Goal: Book appointment/travel/reservation

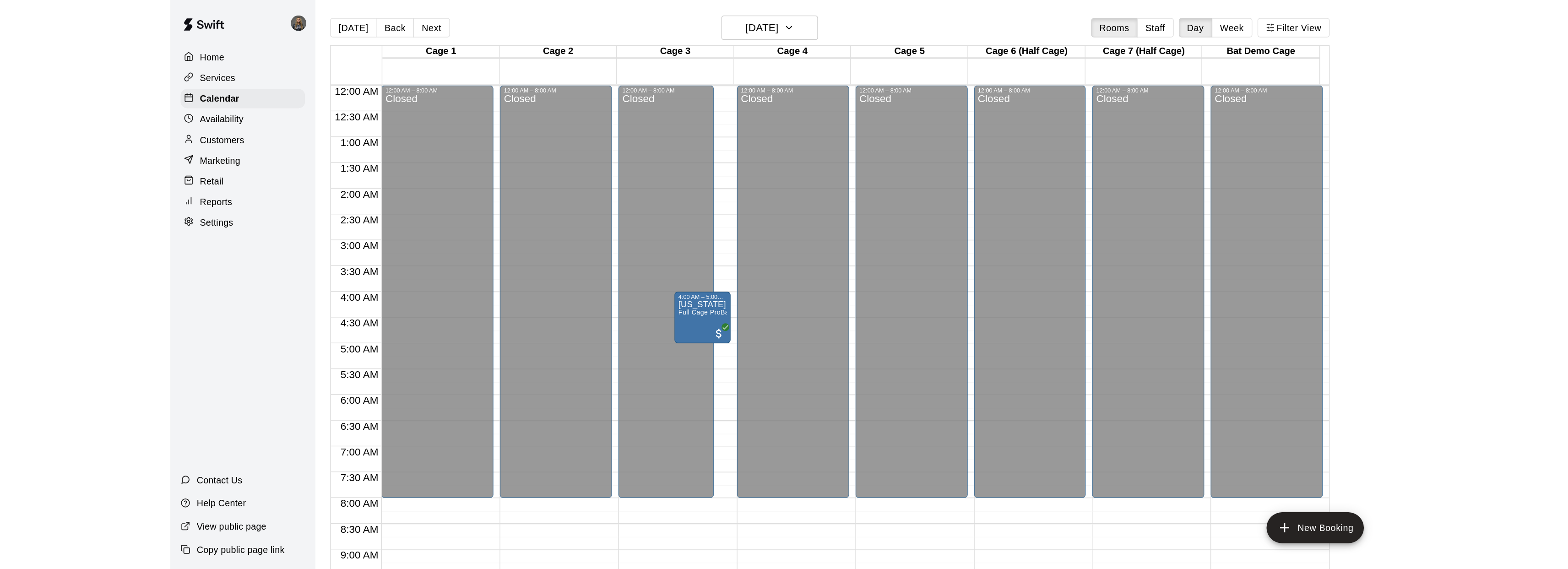
scroll to position [276, 0]
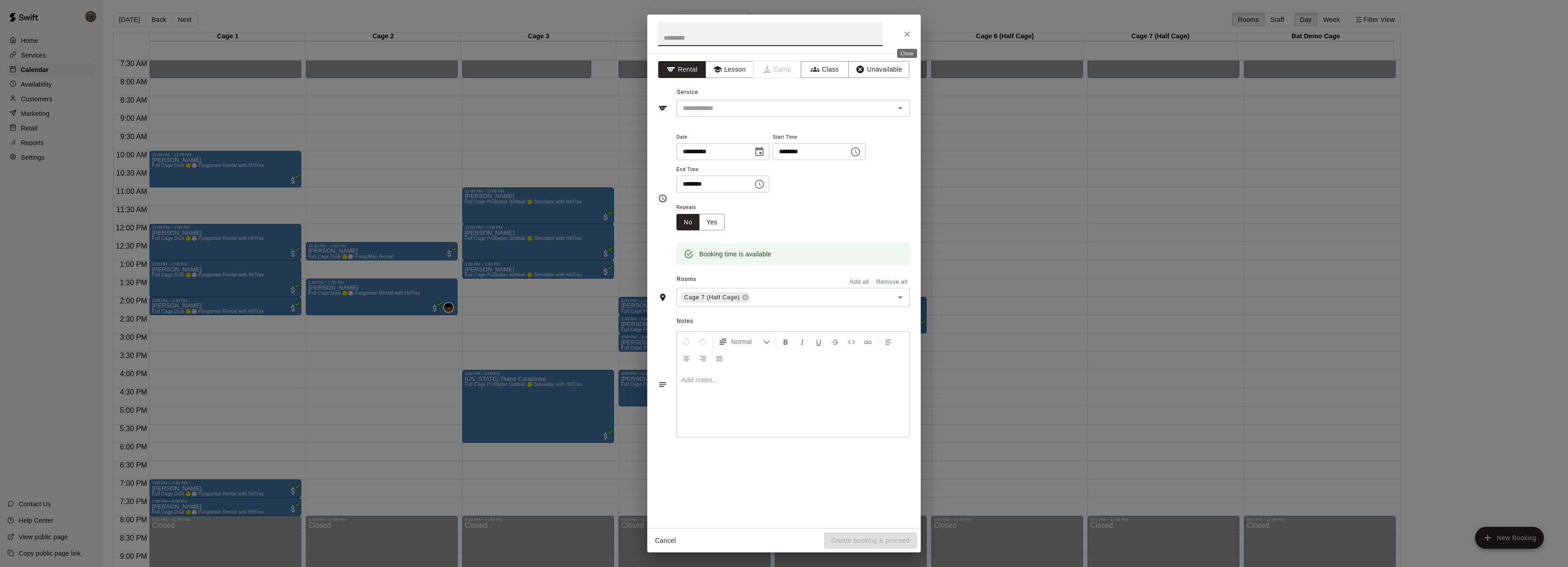
click at [868, 33] on icon "Close" at bounding box center [907, 34] width 9 height 9
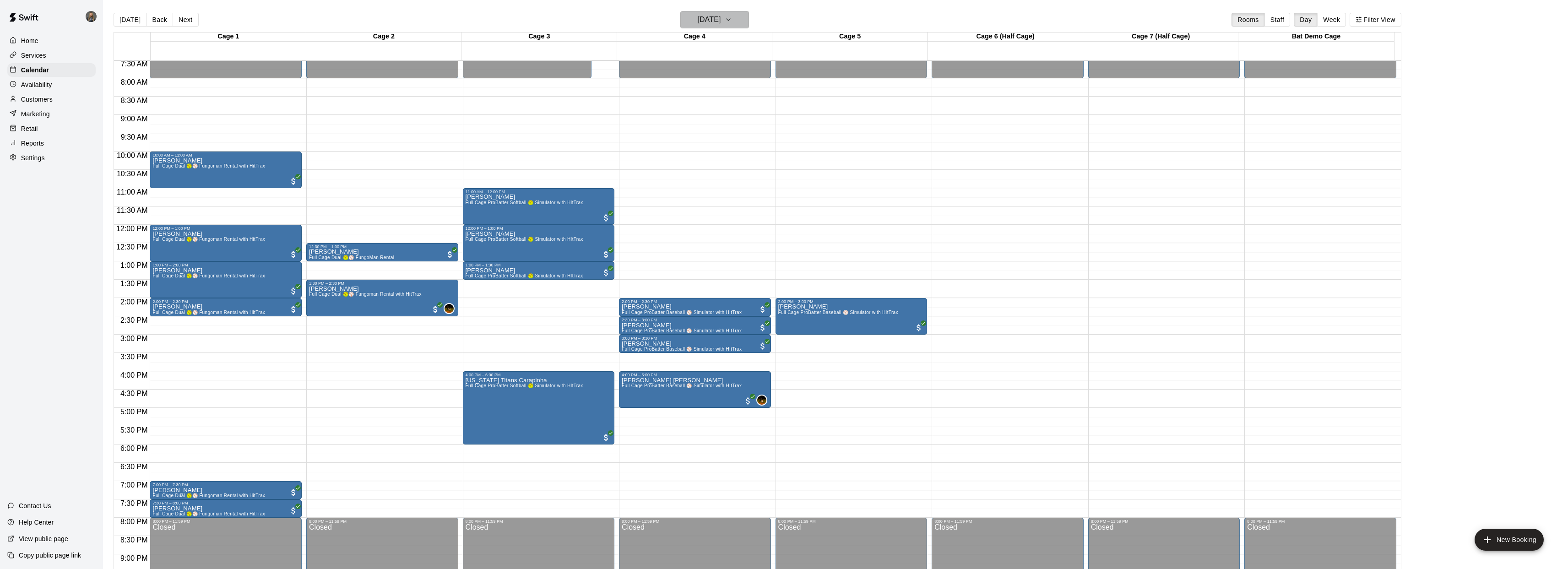
click at [721, 21] on h6 "[DATE]" at bounding box center [709, 20] width 23 height 13
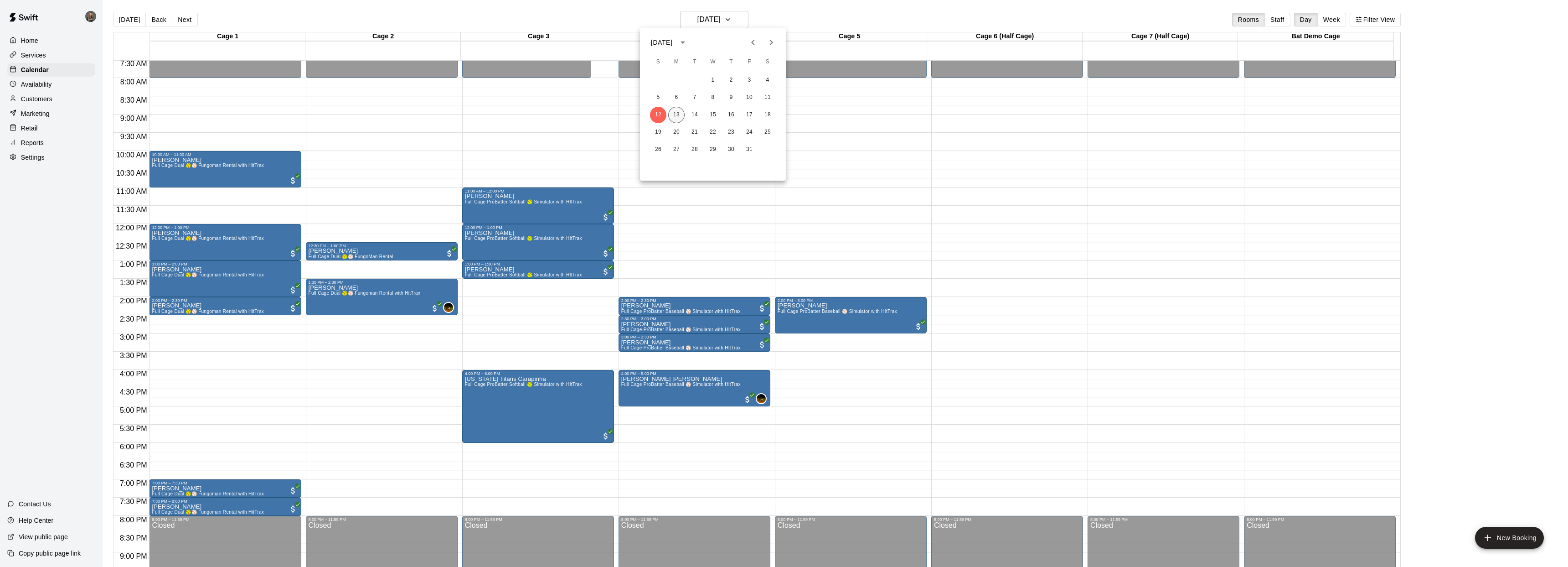
click at [679, 116] on button "13" at bounding box center [676, 114] width 16 height 16
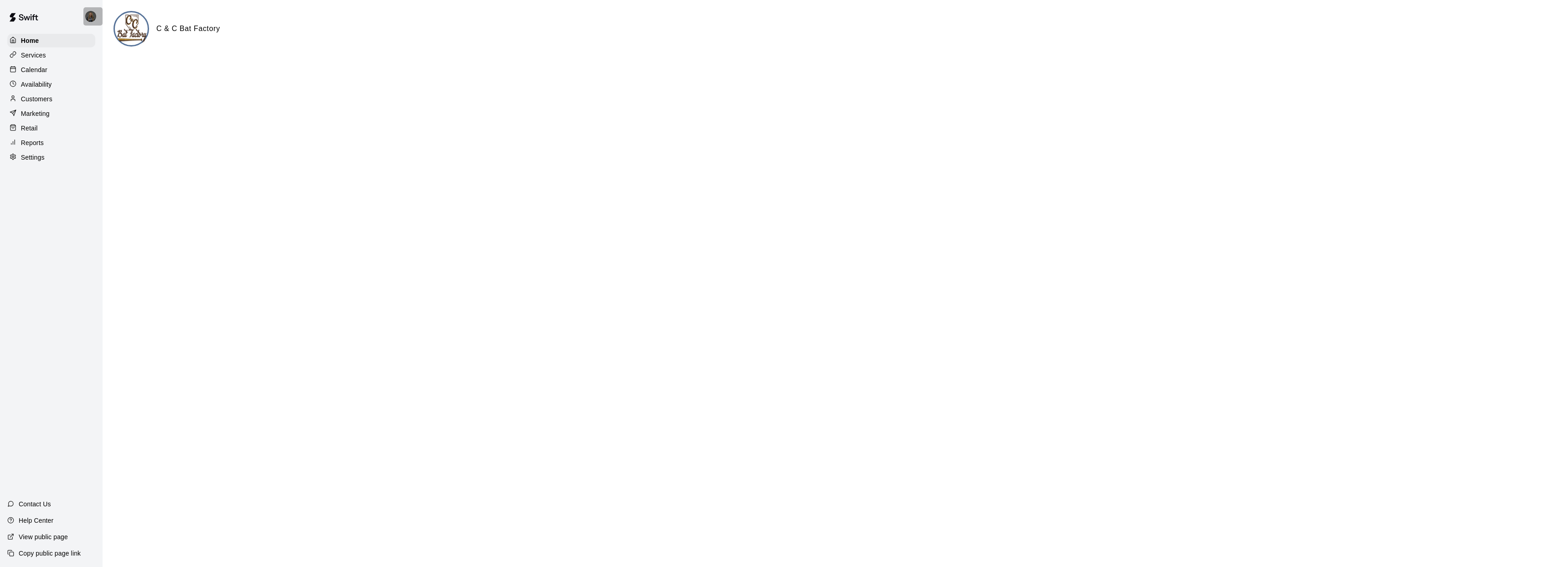
click at [94, 16] on img at bounding box center [91, 16] width 11 height 11
click at [102, 74] on div "Sign out" at bounding box center [119, 69] width 59 height 9
click at [32, 81] on p "Availability" at bounding box center [36, 84] width 31 height 9
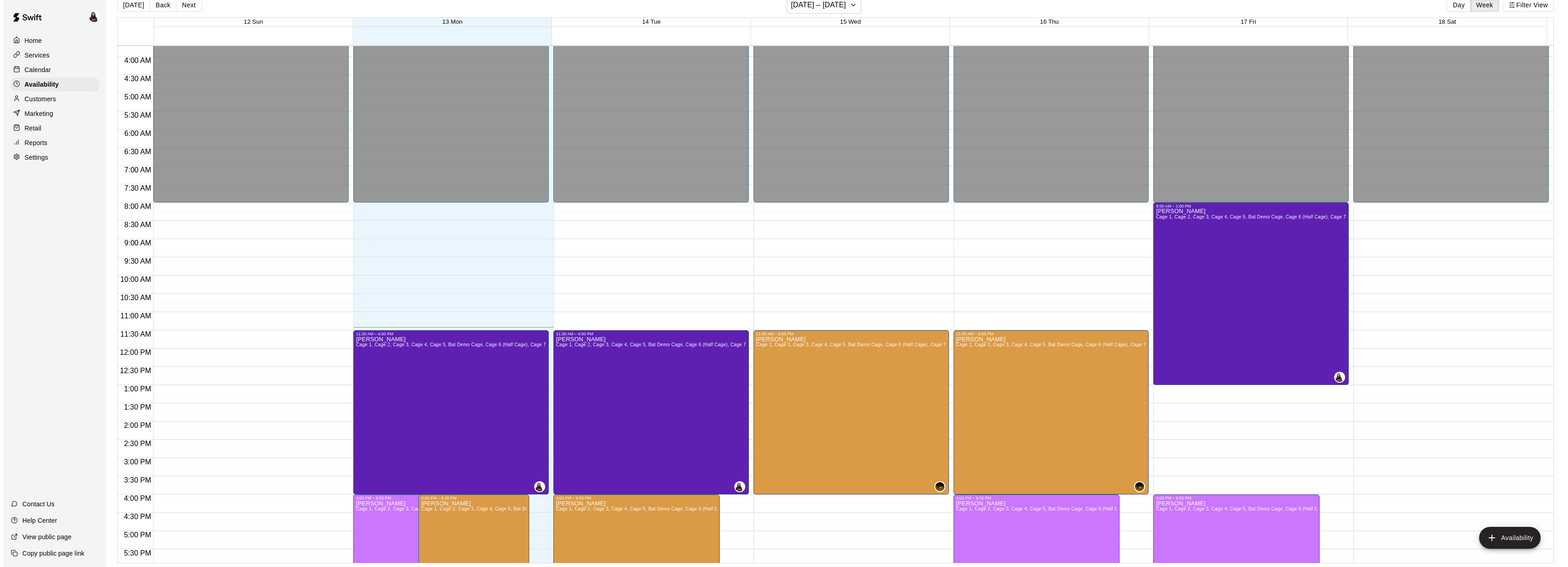
scroll to position [240, 0]
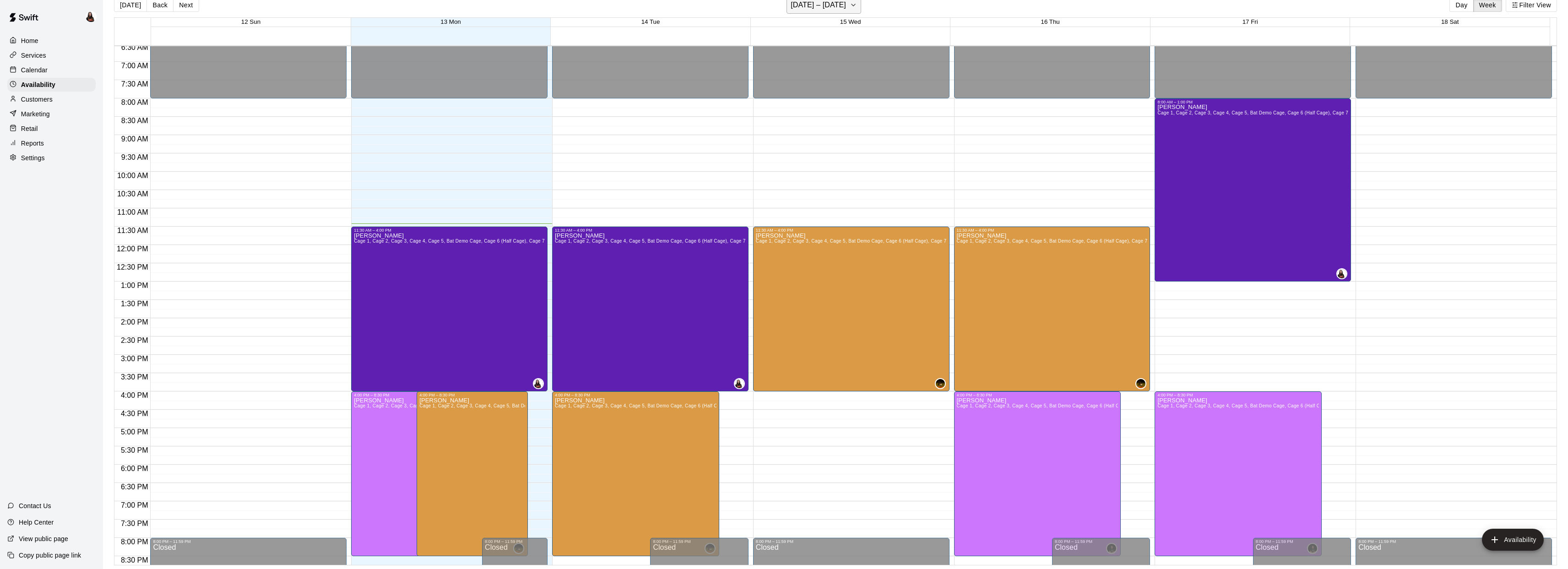
click at [850, 4] on icon "button" at bounding box center [853, 5] width 7 height 11
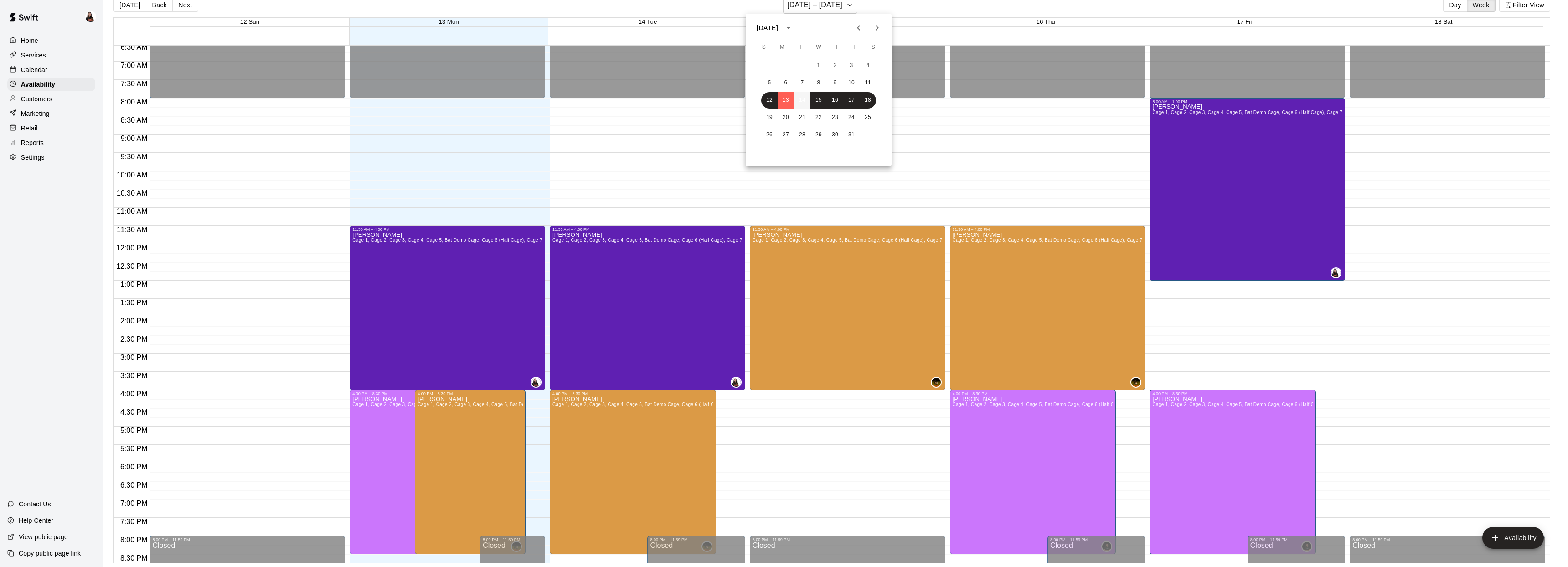
click at [800, 102] on button "14" at bounding box center [802, 100] width 16 height 16
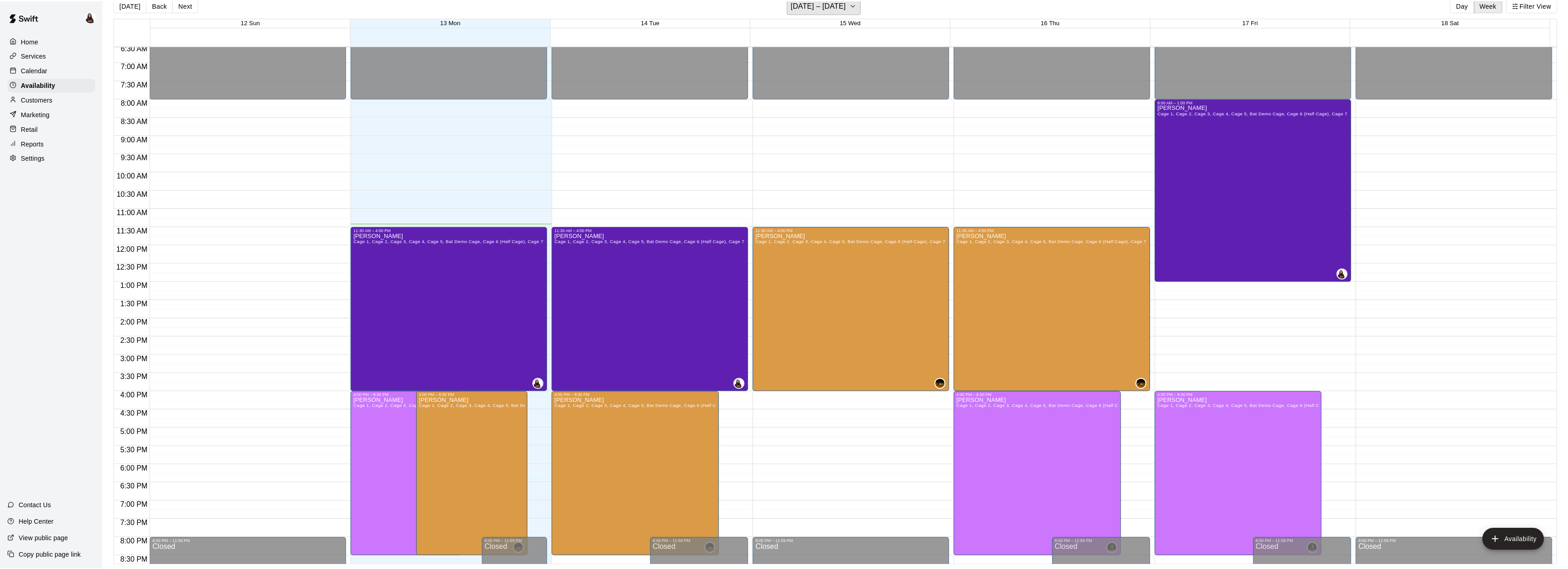
scroll to position [11, 0]
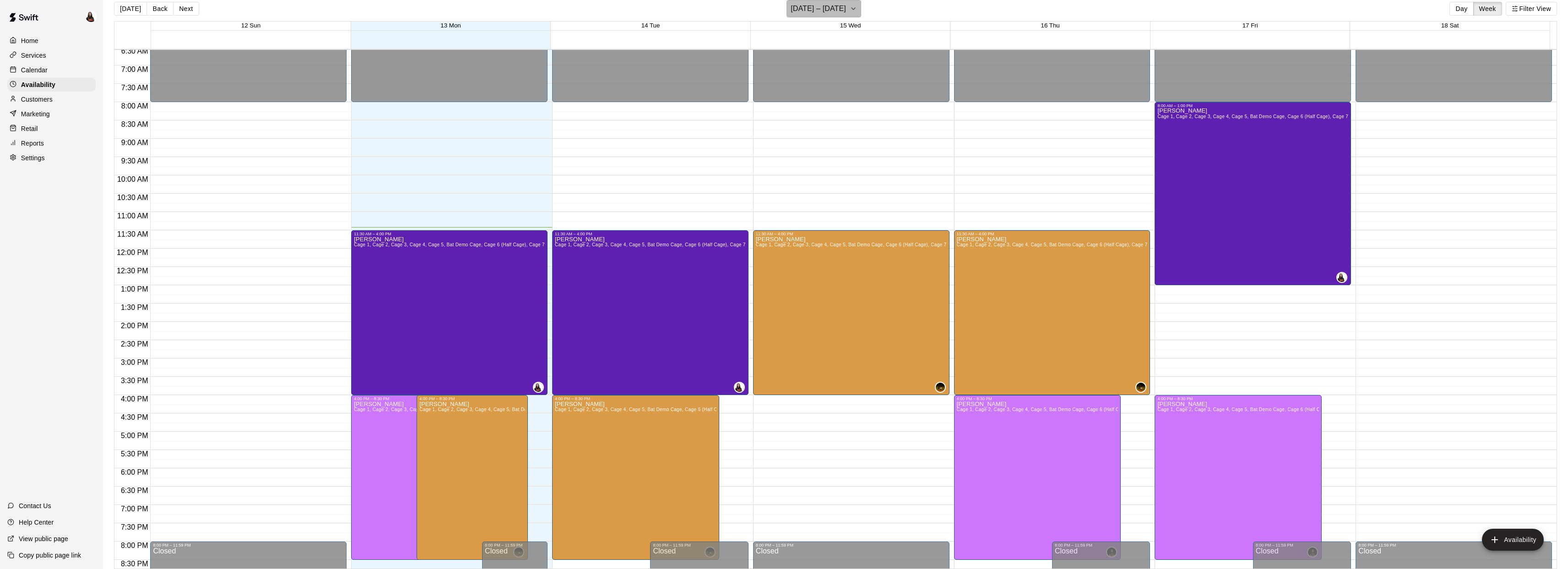
click at [850, 8] on icon "button" at bounding box center [853, 9] width 7 height 11
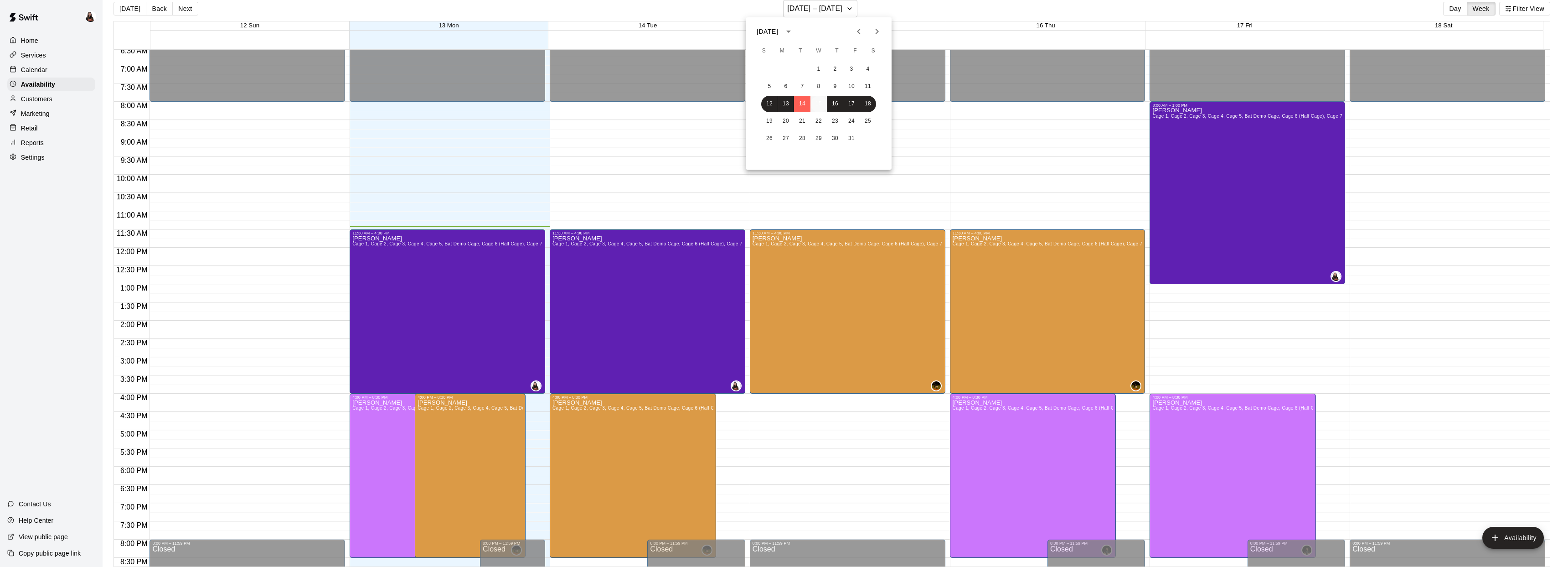
click at [823, 104] on button "15" at bounding box center [818, 104] width 16 height 16
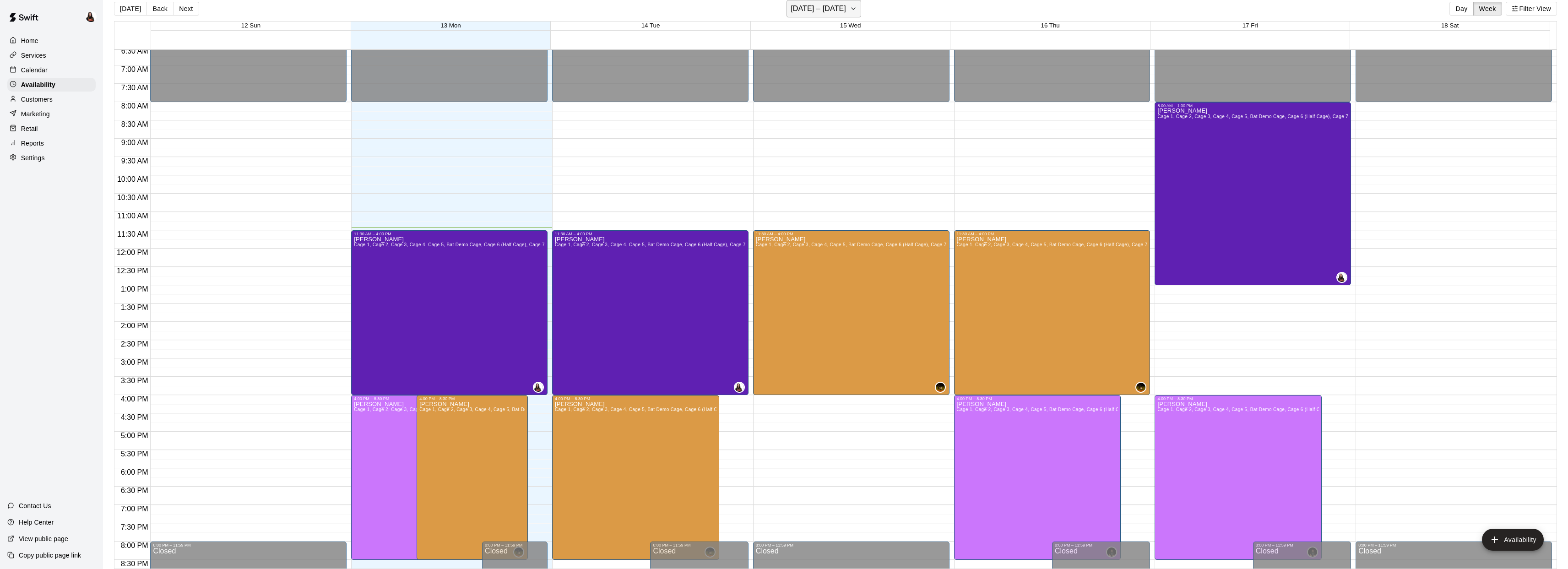
click at [850, 6] on icon "button" at bounding box center [853, 9] width 7 height 11
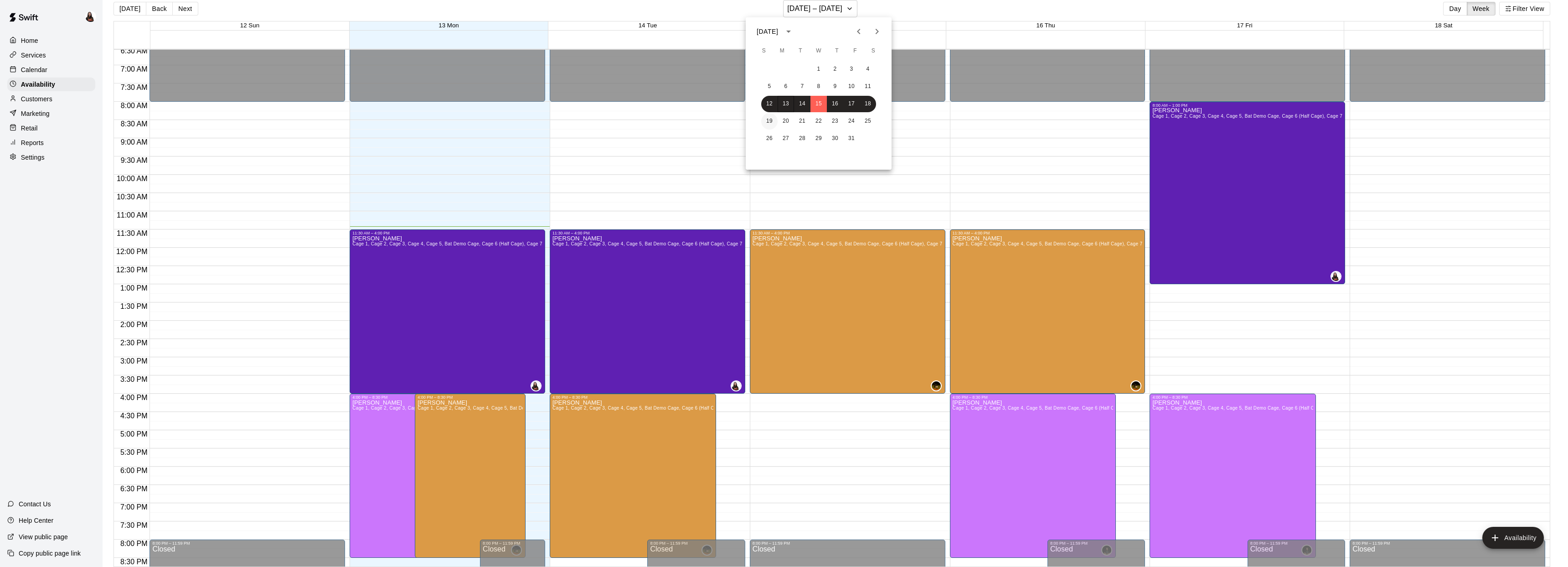
click at [769, 121] on button "19" at bounding box center [769, 121] width 16 height 16
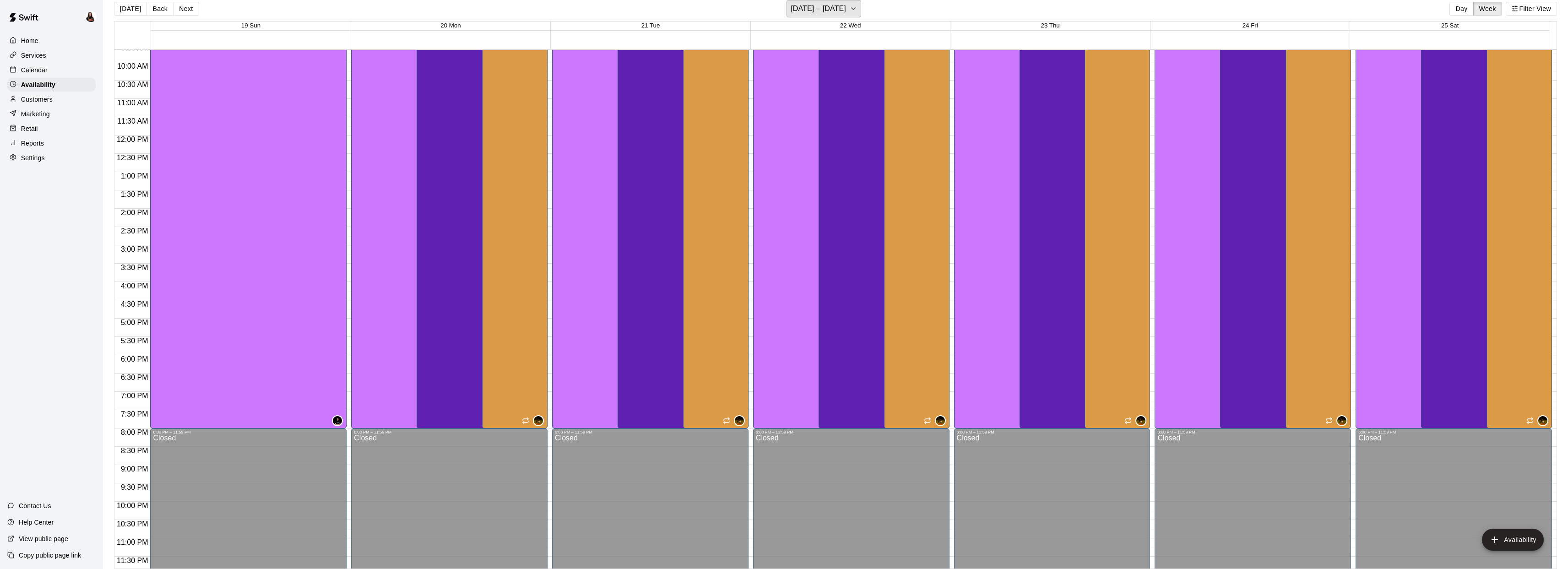
scroll to position [137, 0]
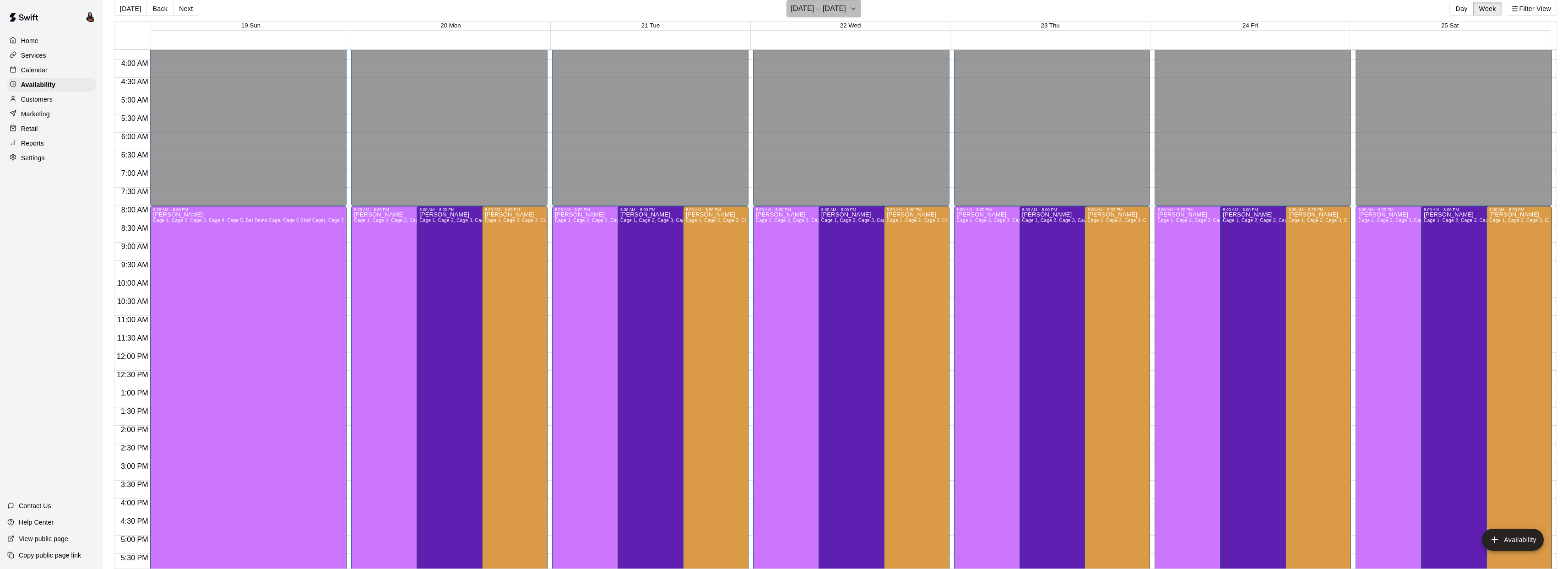
click at [850, 7] on icon "button" at bounding box center [853, 9] width 7 height 11
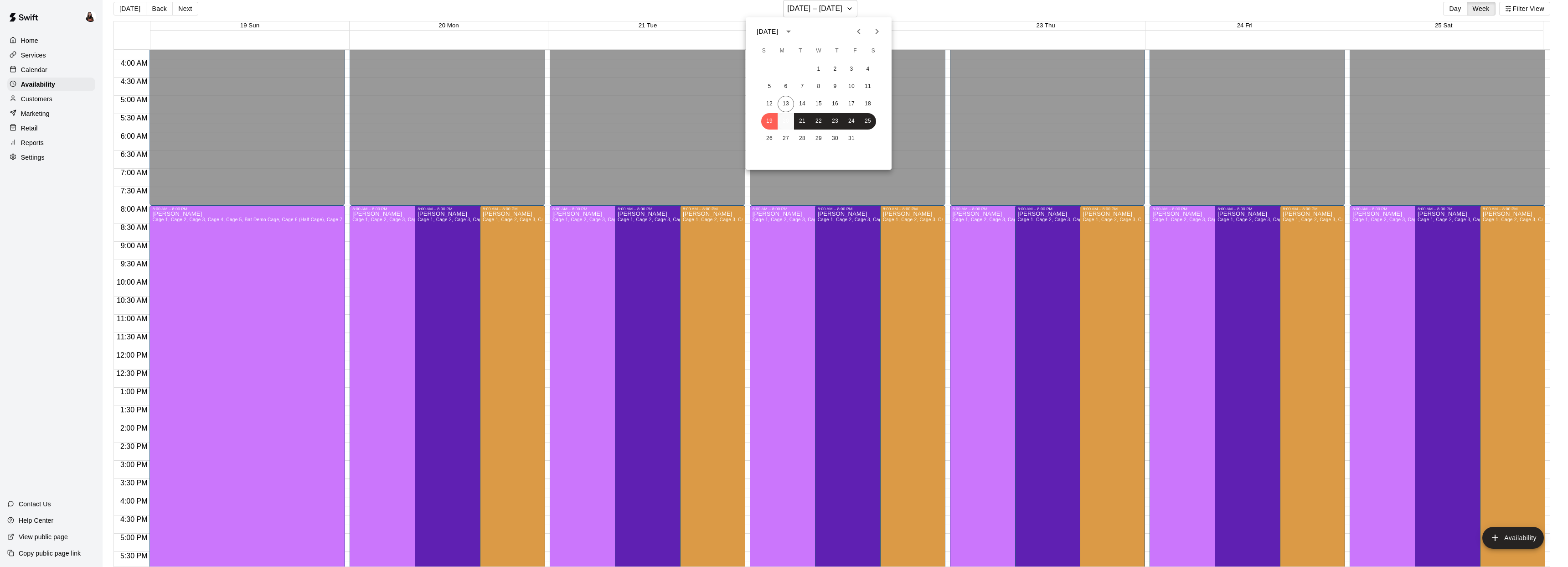
click at [788, 119] on button "20" at bounding box center [786, 121] width 16 height 16
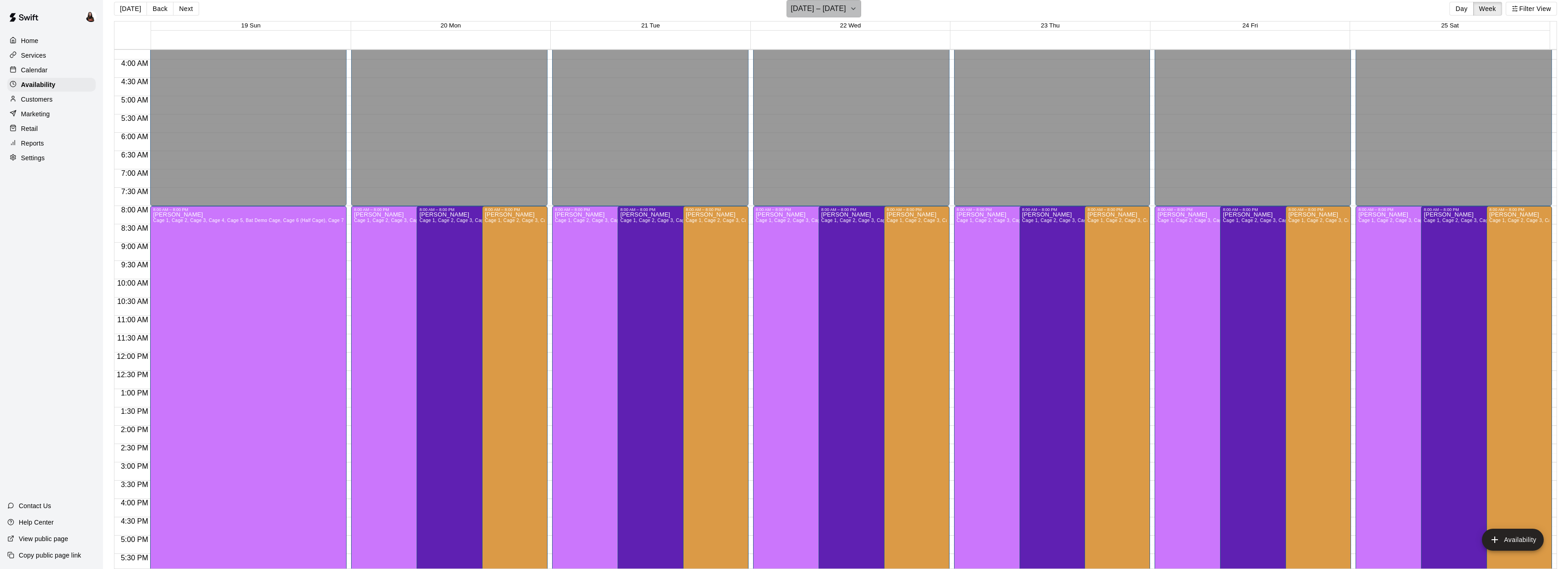
click at [840, 10] on h6 "October 19 – 25" at bounding box center [818, 9] width 56 height 13
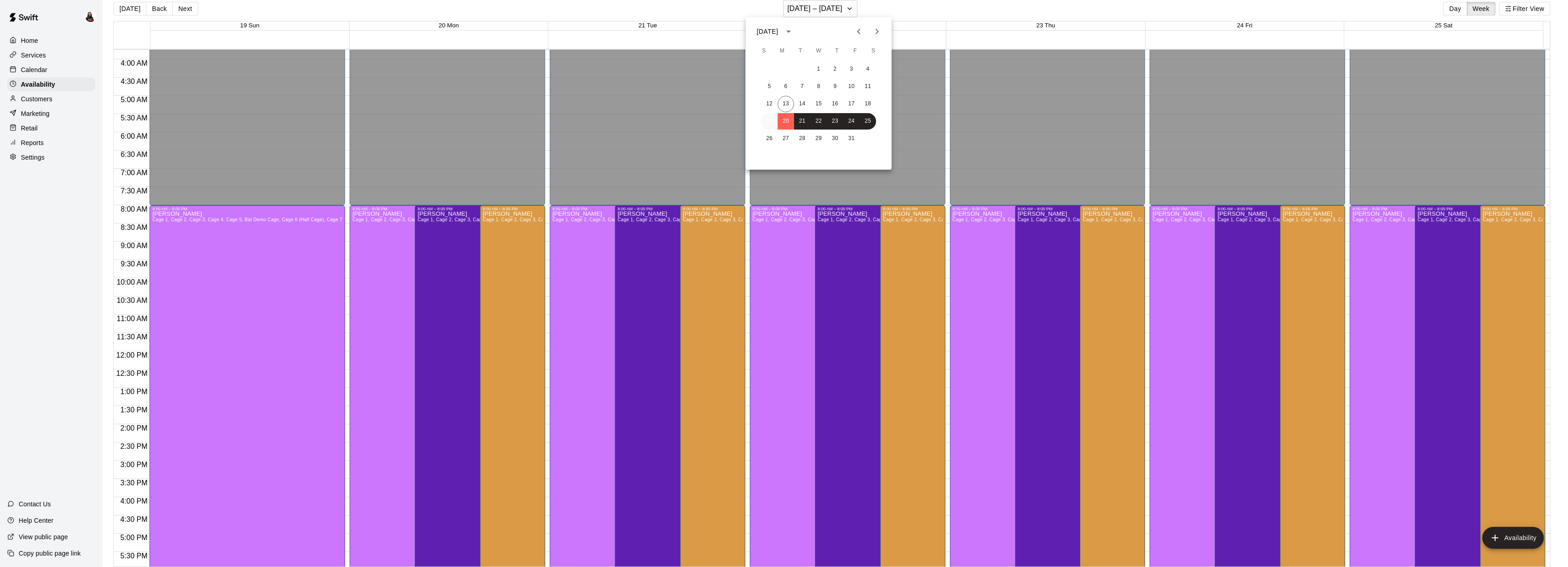
click at [772, 119] on button "19" at bounding box center [769, 121] width 16 height 16
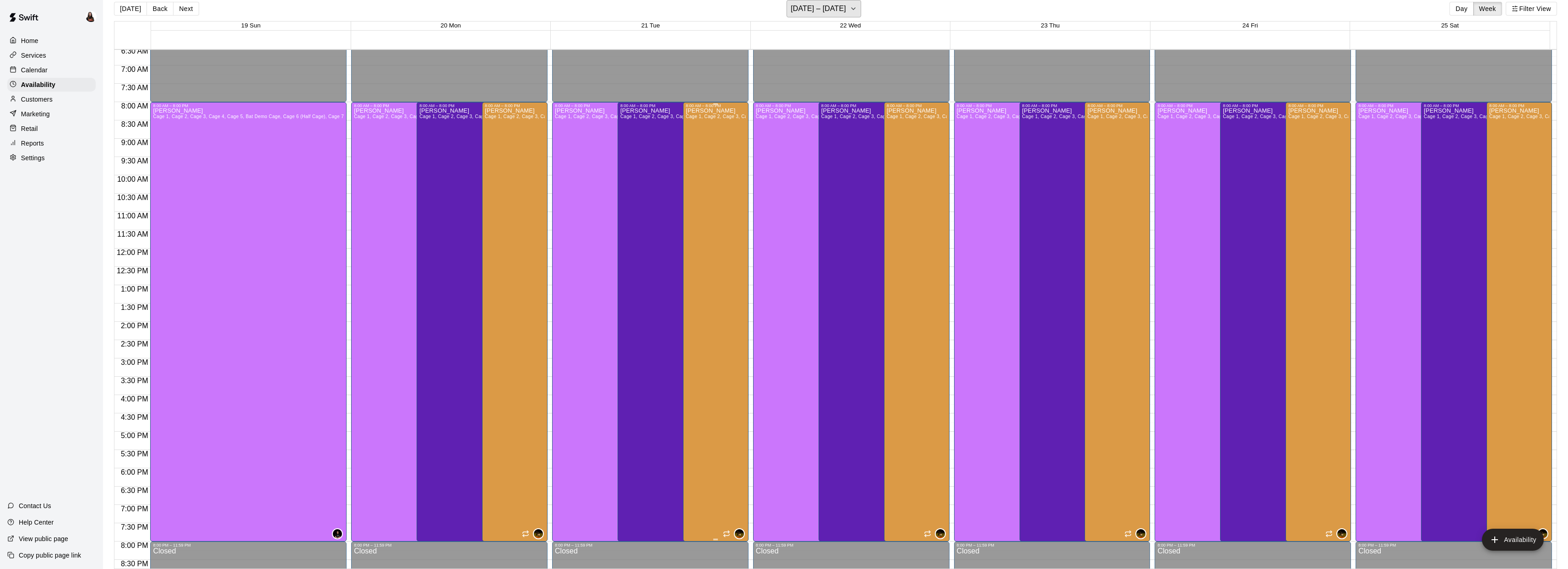
scroll to position [241, 0]
click at [850, 7] on icon "button" at bounding box center [853, 9] width 7 height 11
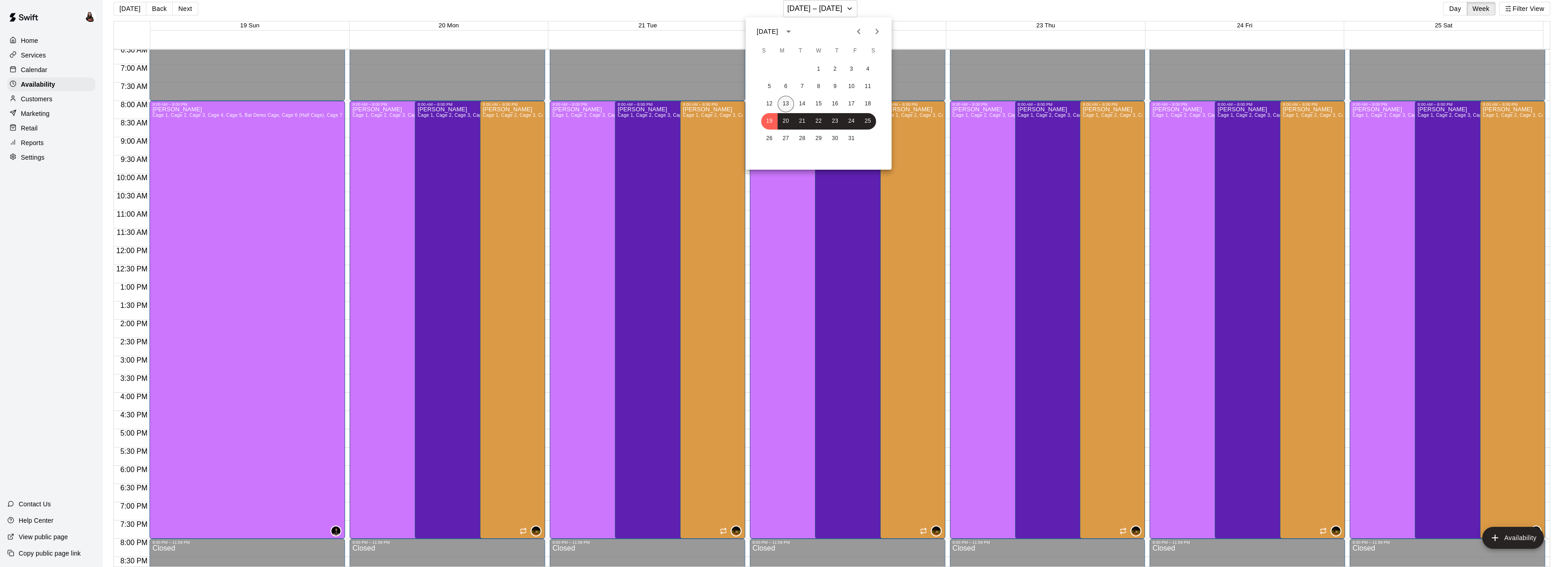
click at [783, 104] on button "13" at bounding box center [786, 104] width 16 height 16
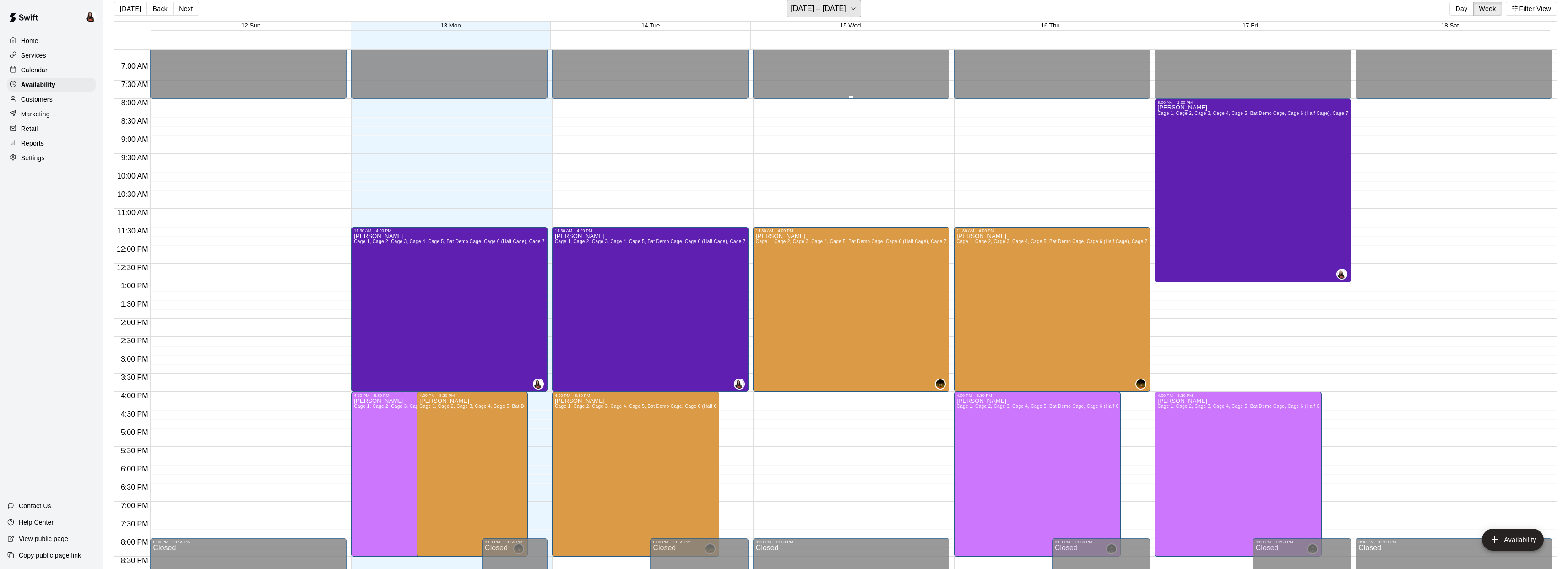
scroll to position [246, 0]
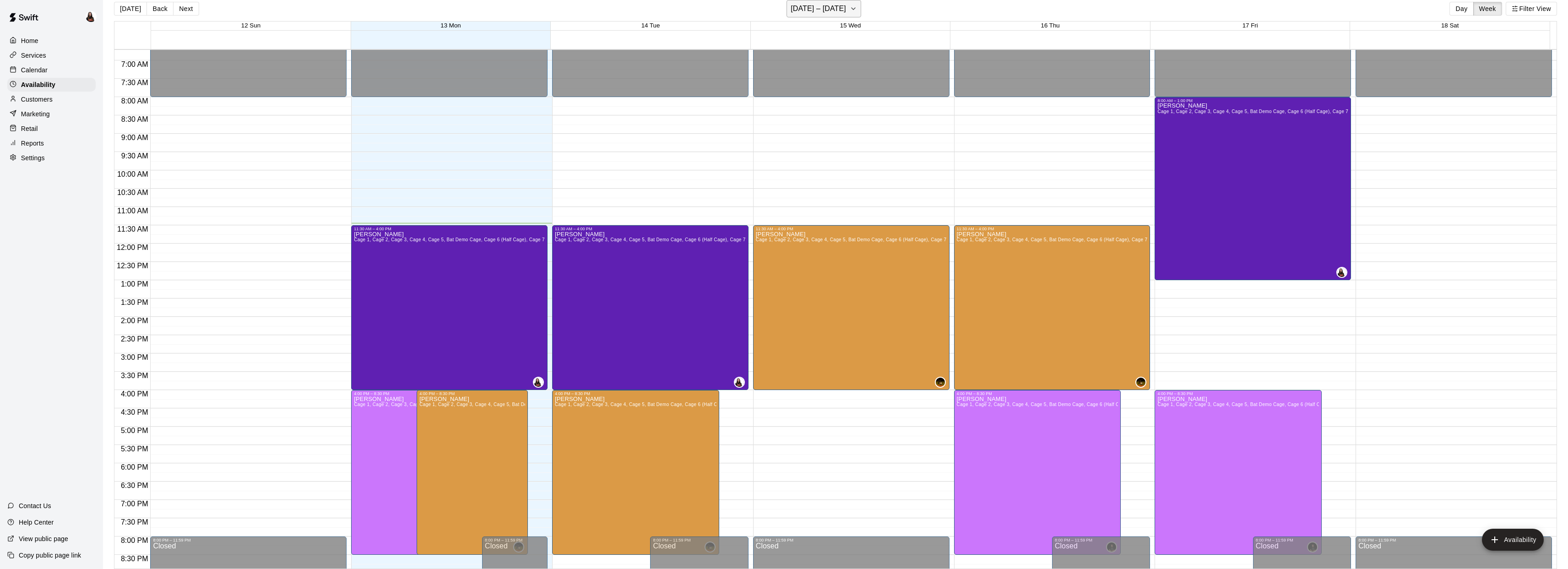
click at [845, 13] on button "October 12 – 18" at bounding box center [824, 9] width 75 height 17
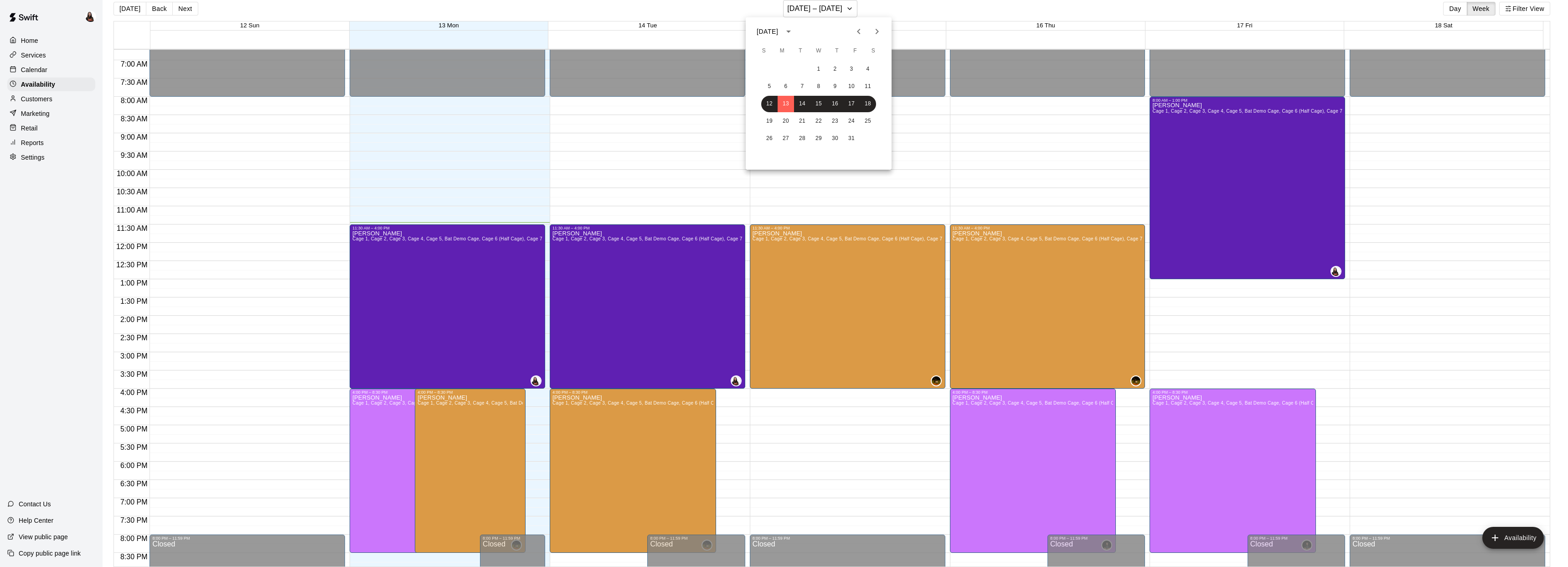
click at [879, 31] on icon "Next month" at bounding box center [877, 32] width 11 height 11
click at [863, 30] on icon "Previous month" at bounding box center [859, 32] width 11 height 11
click at [772, 122] on button "19" at bounding box center [769, 121] width 16 height 16
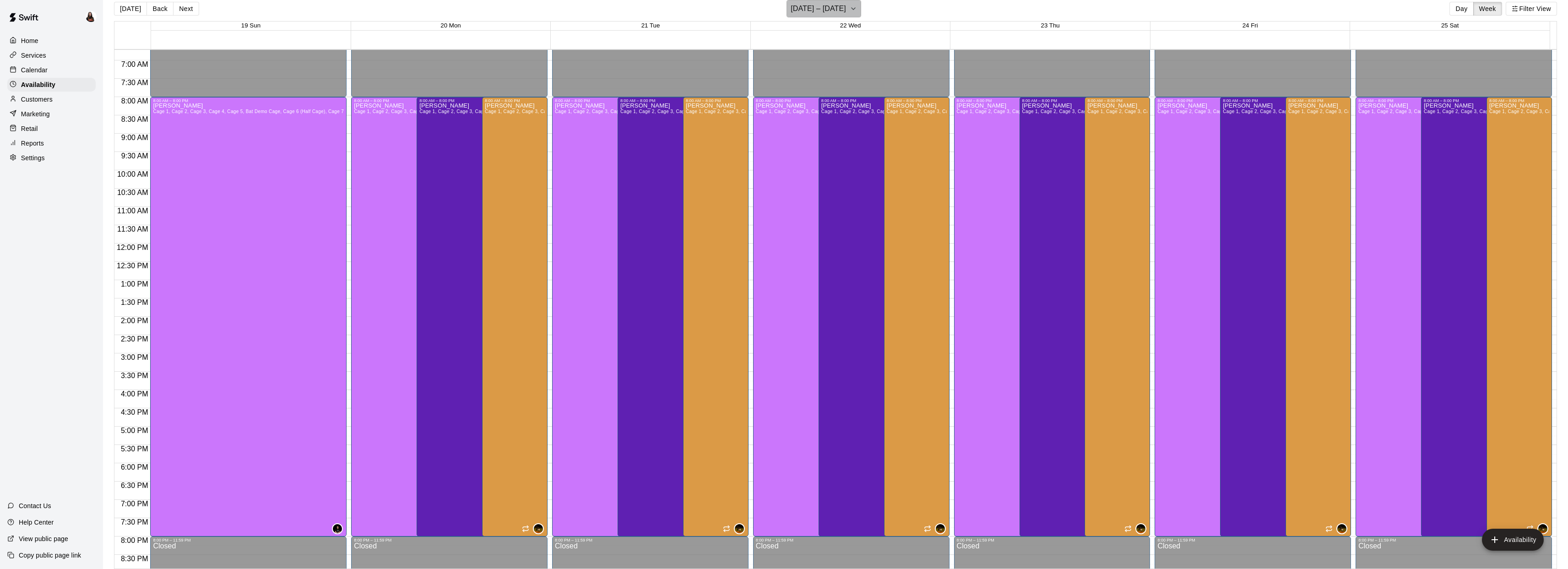
click at [853, 7] on icon "button" at bounding box center [853, 9] width 7 height 11
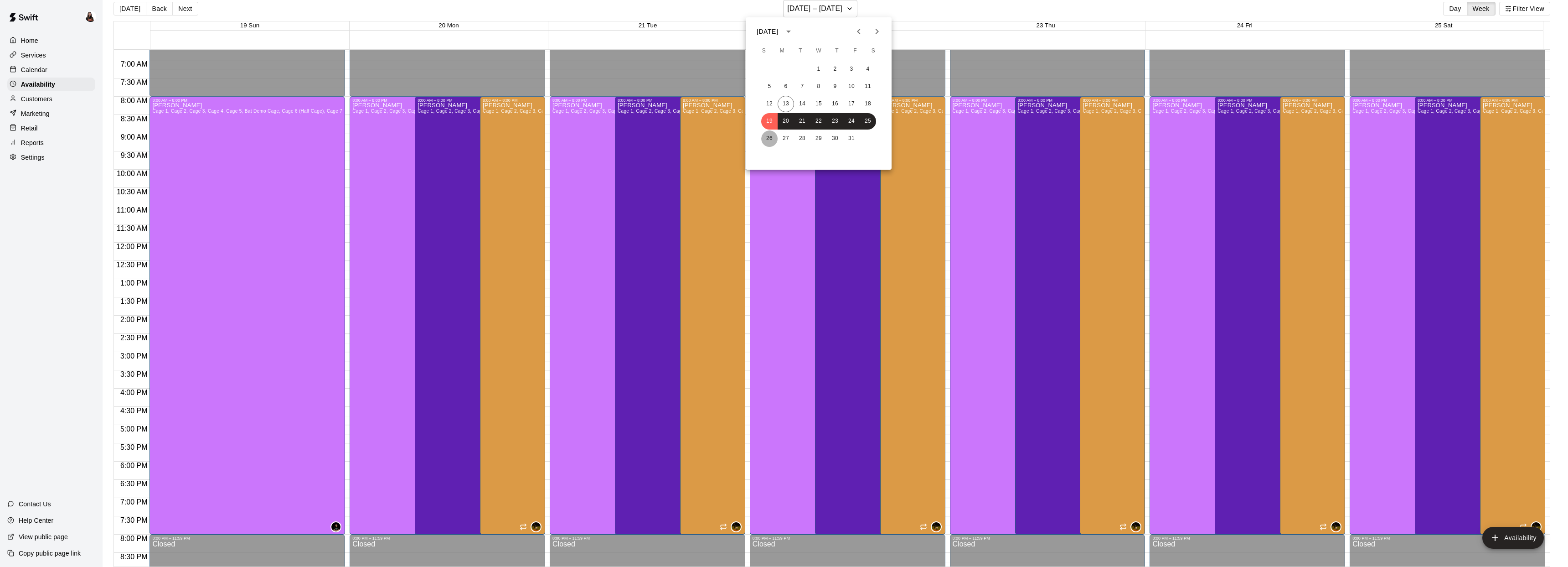
click at [764, 138] on button "26" at bounding box center [769, 138] width 16 height 16
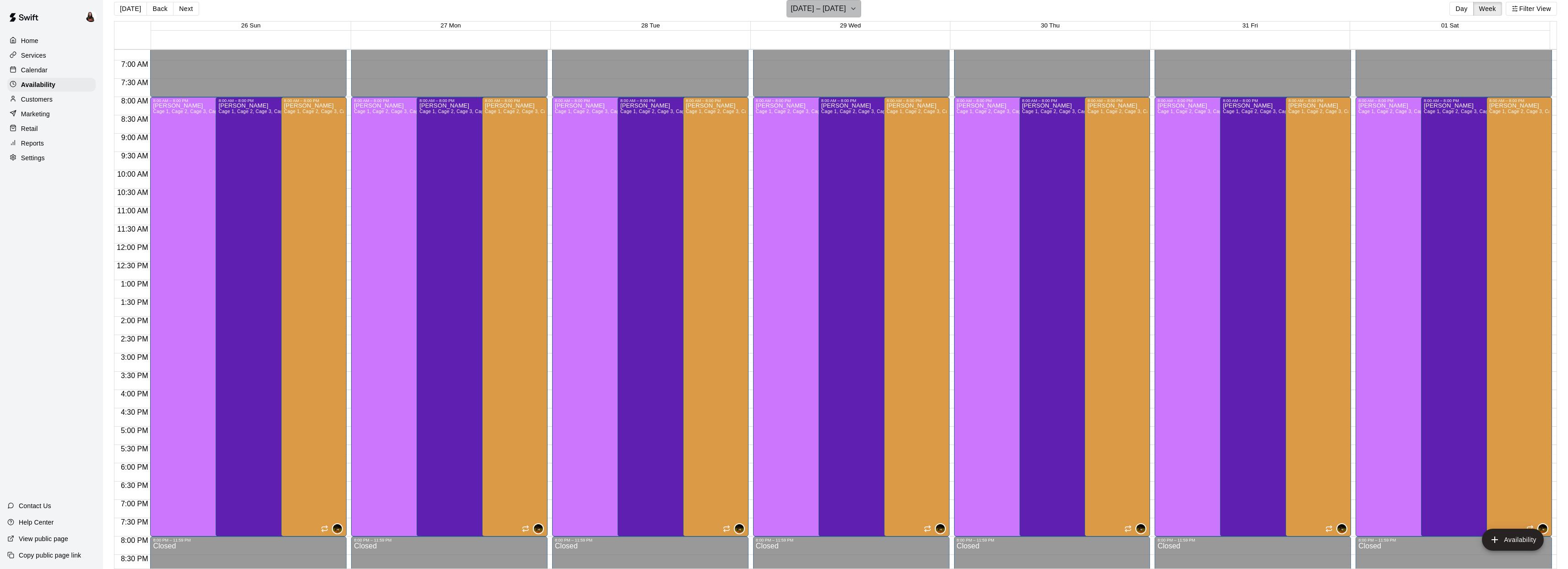
click at [857, 6] on icon "button" at bounding box center [853, 9] width 7 height 11
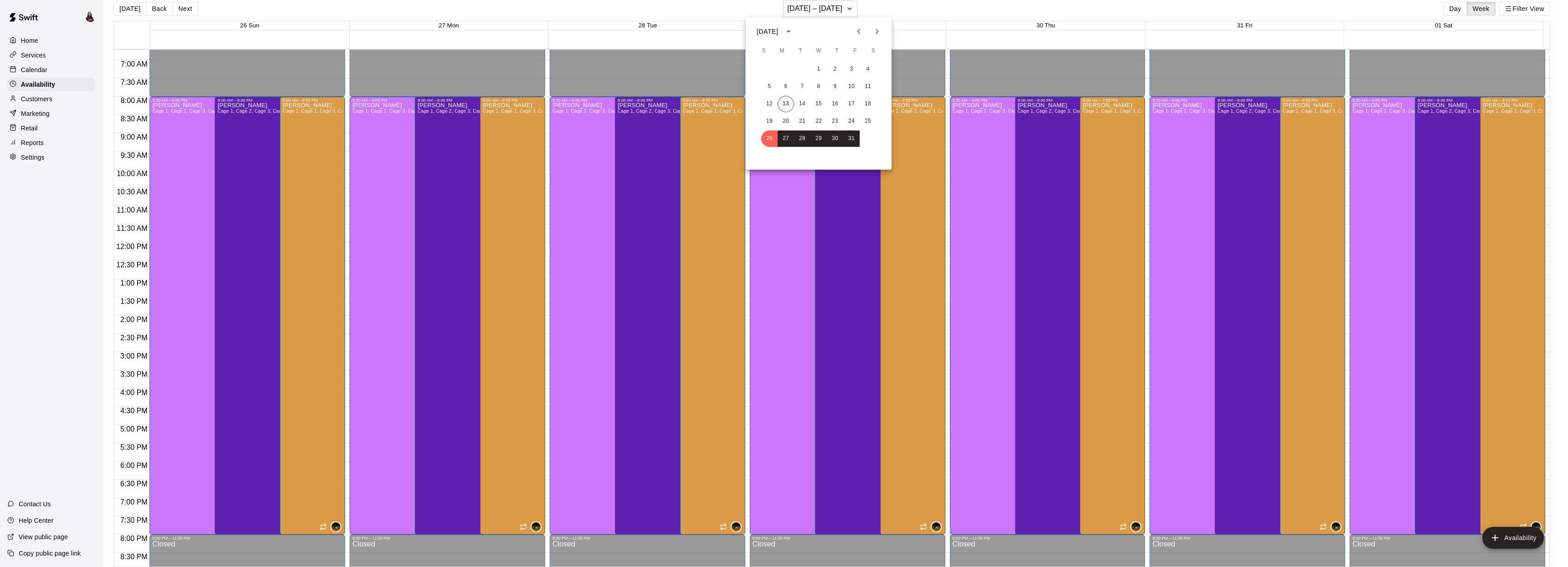
click at [788, 100] on button "13" at bounding box center [786, 104] width 16 height 16
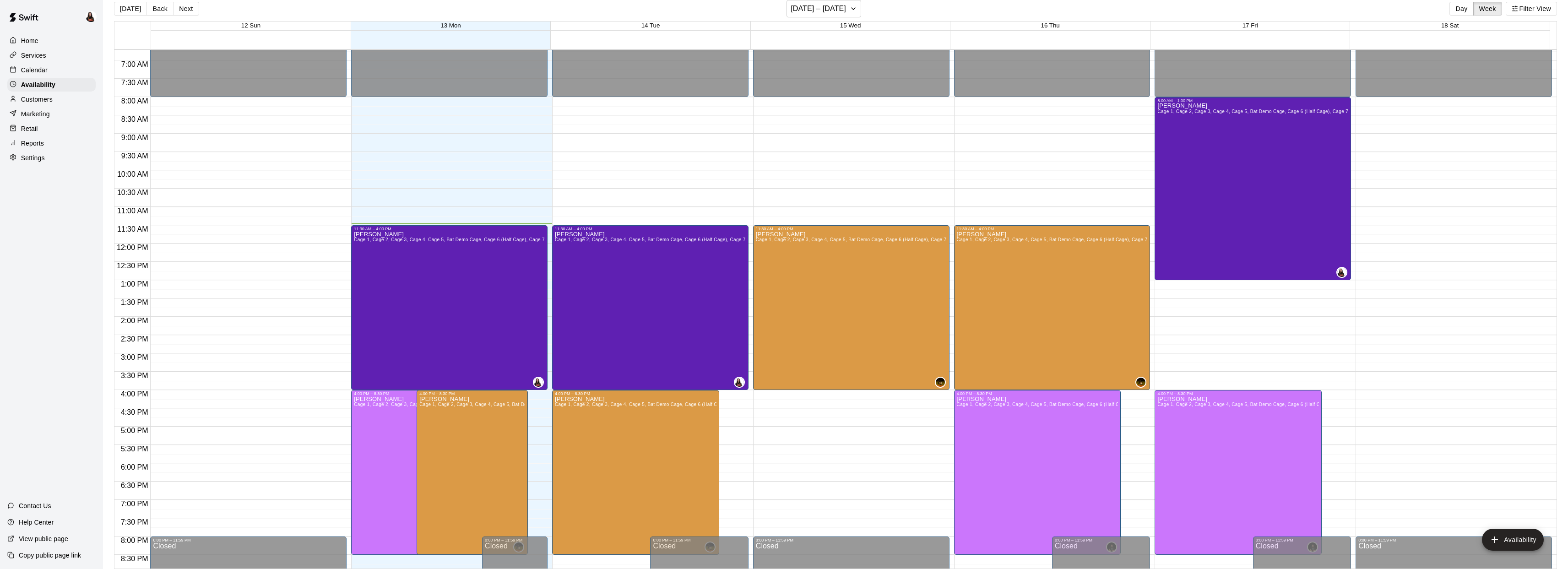
click at [32, 44] on p "Home" at bounding box center [29, 40] width 17 height 9
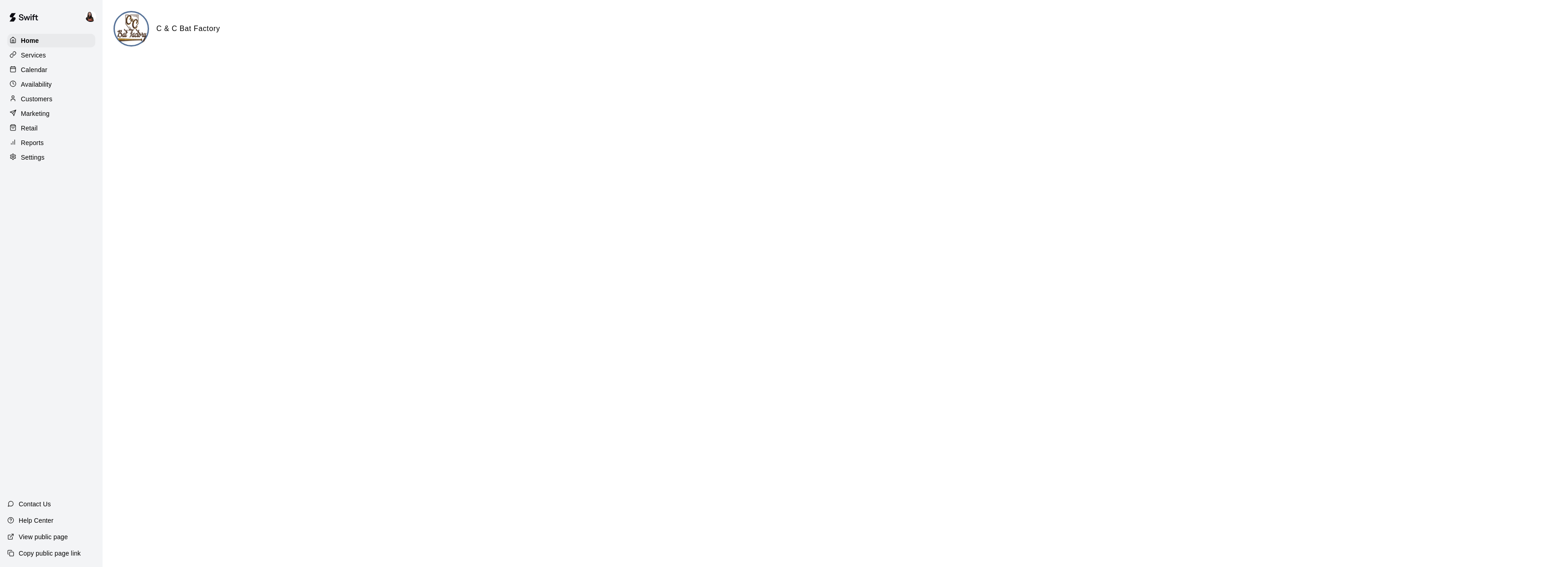
click at [43, 64] on div "Calendar" at bounding box center [51, 69] width 88 height 13
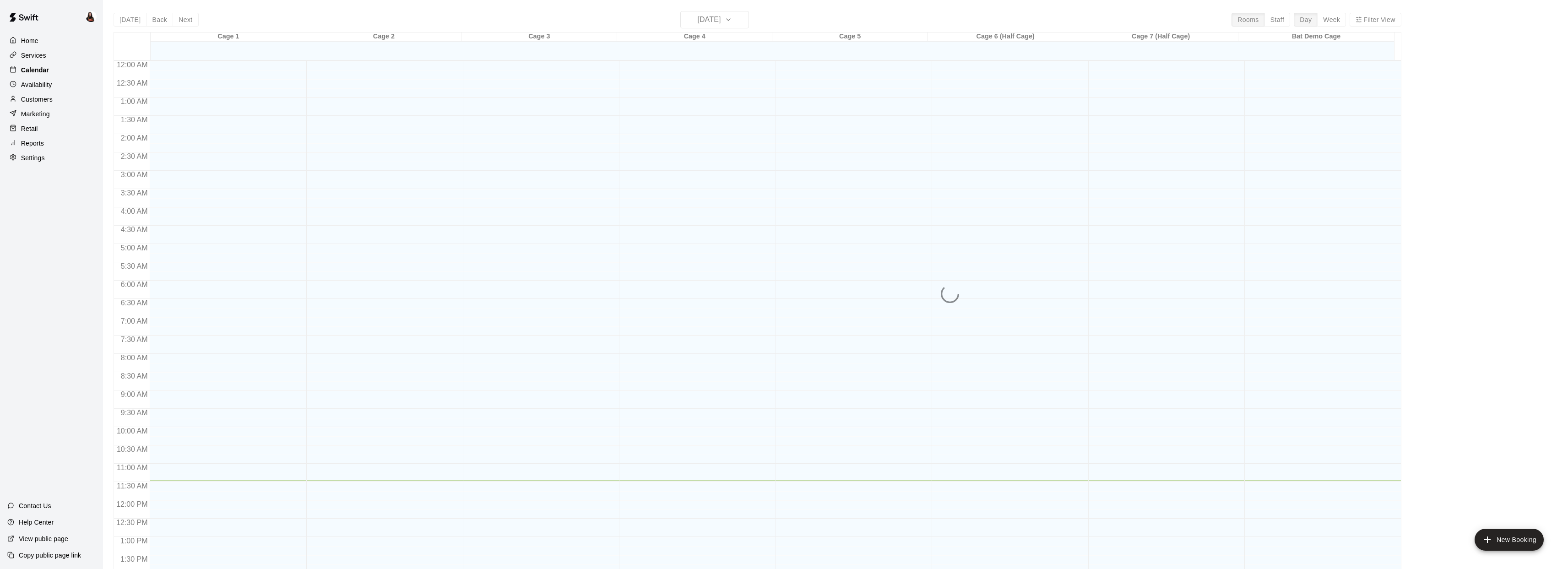
scroll to position [332, 0]
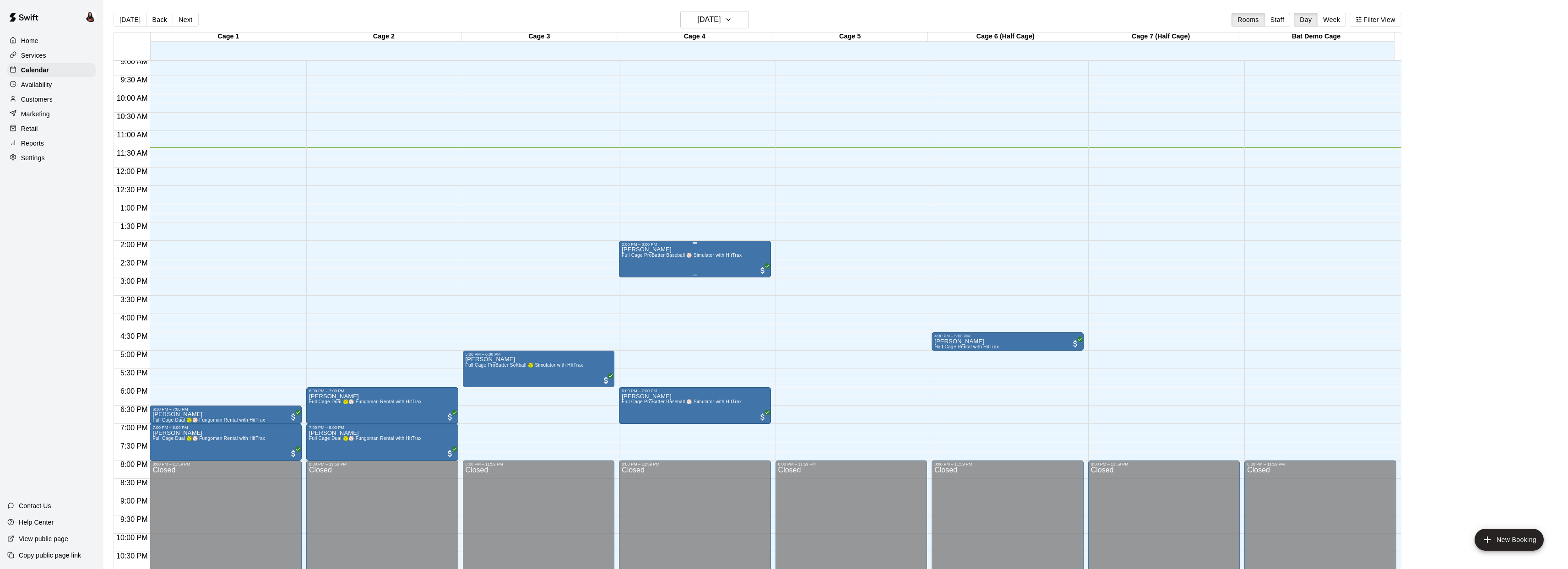
click at [668, 258] on span "Full Cage ProBatter Baseball ⚾ Simulator with HItTrax" at bounding box center [682, 255] width 120 height 5
click at [636, 288] on button "edit" at bounding box center [631, 284] width 18 height 18
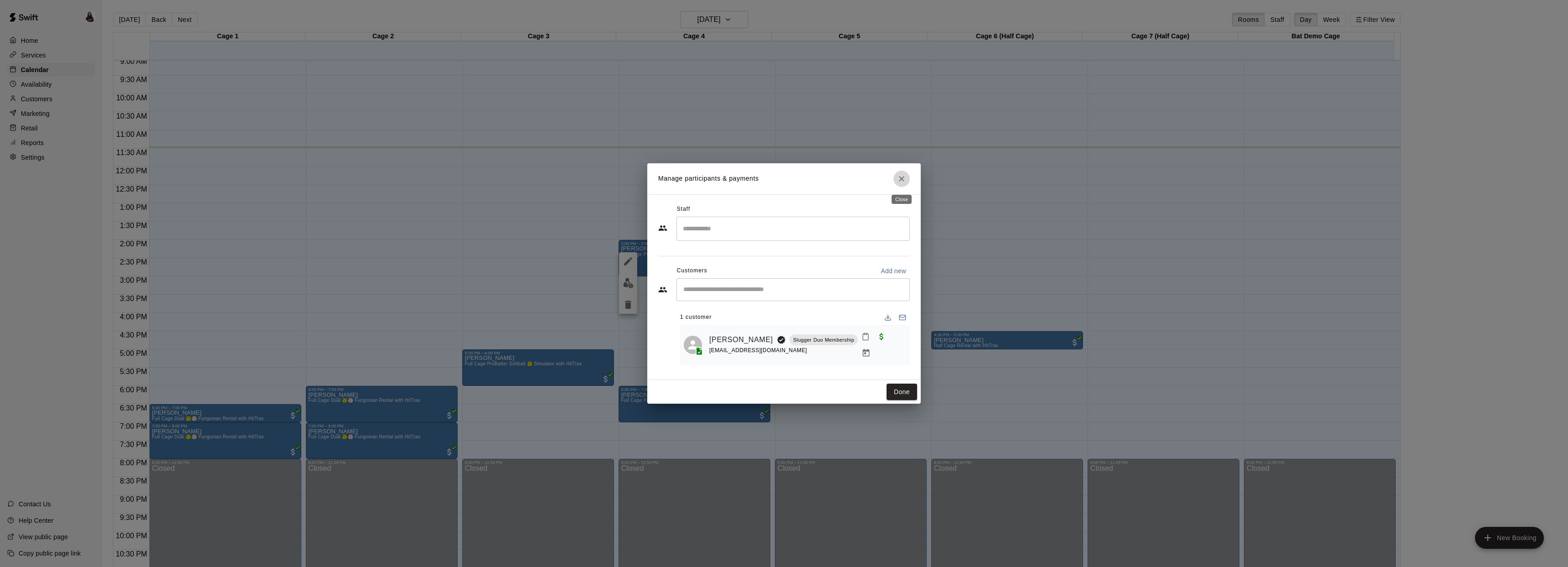
click at [897, 181] on icon "Close" at bounding box center [901, 178] width 9 height 9
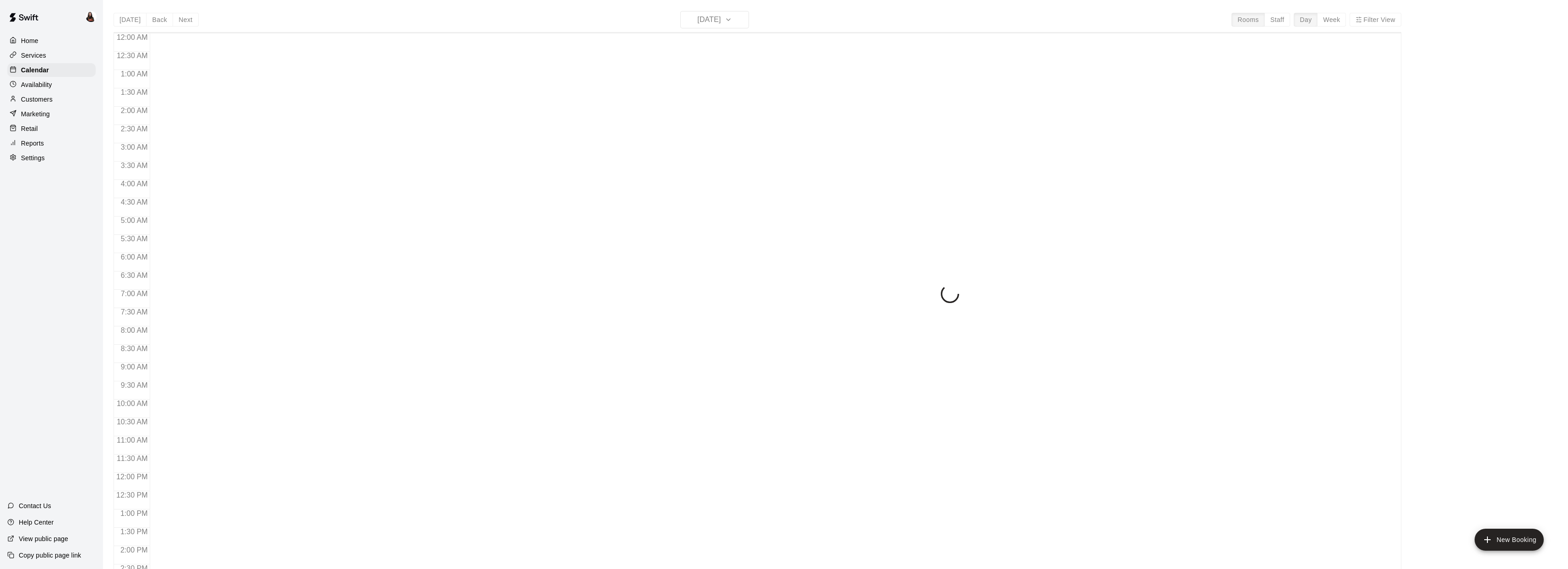
scroll to position [332, 0]
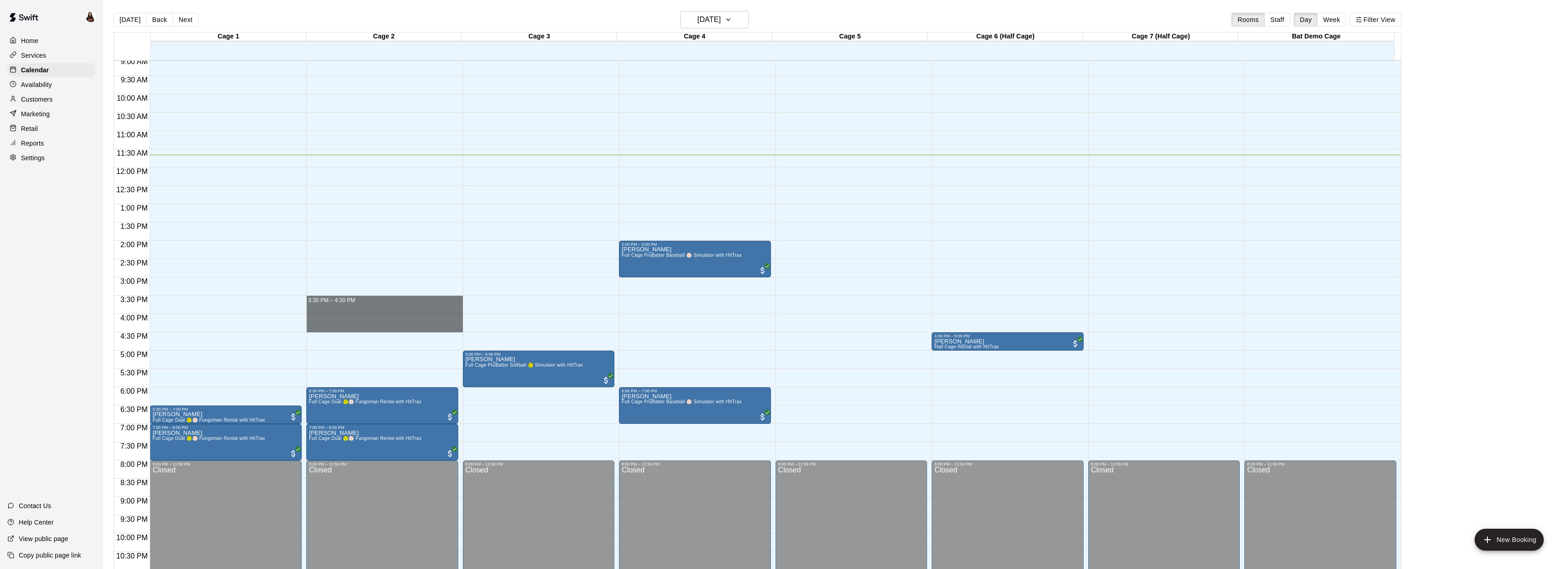
drag, startPoint x: 307, startPoint y: 297, endPoint x: 312, endPoint y: 327, distance: 30.4
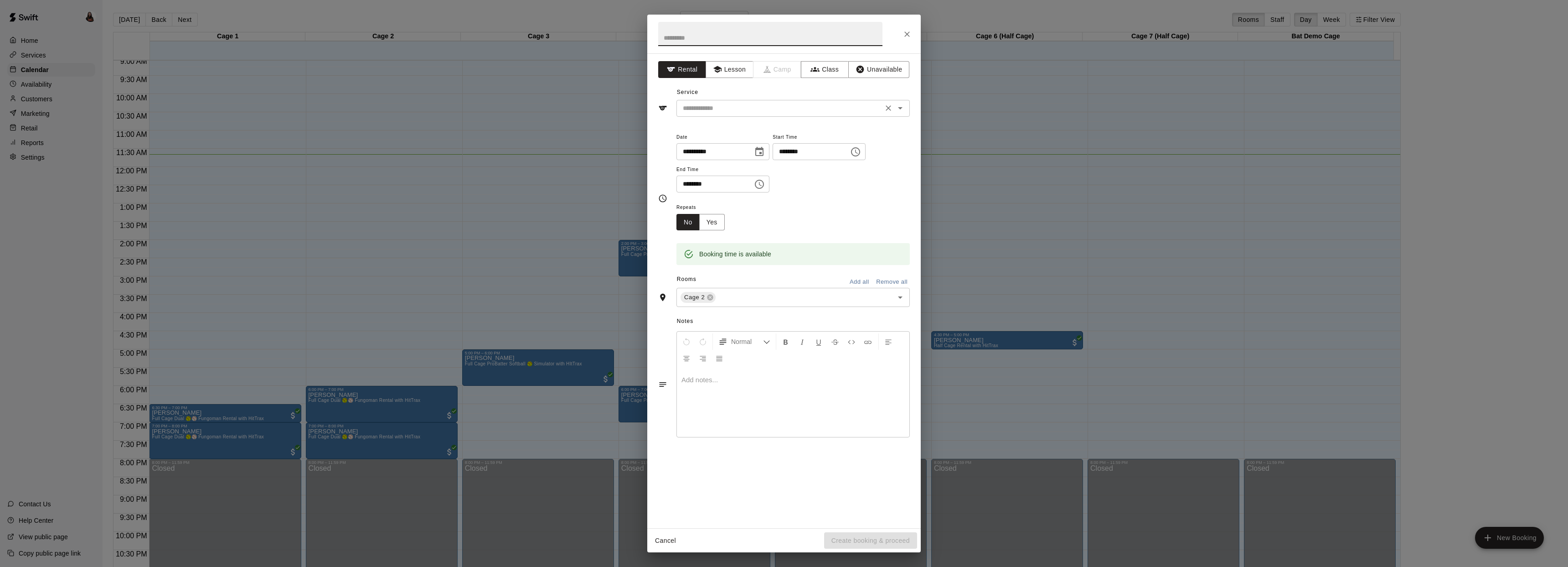
click at [729, 115] on div "​" at bounding box center [793, 108] width 233 height 17
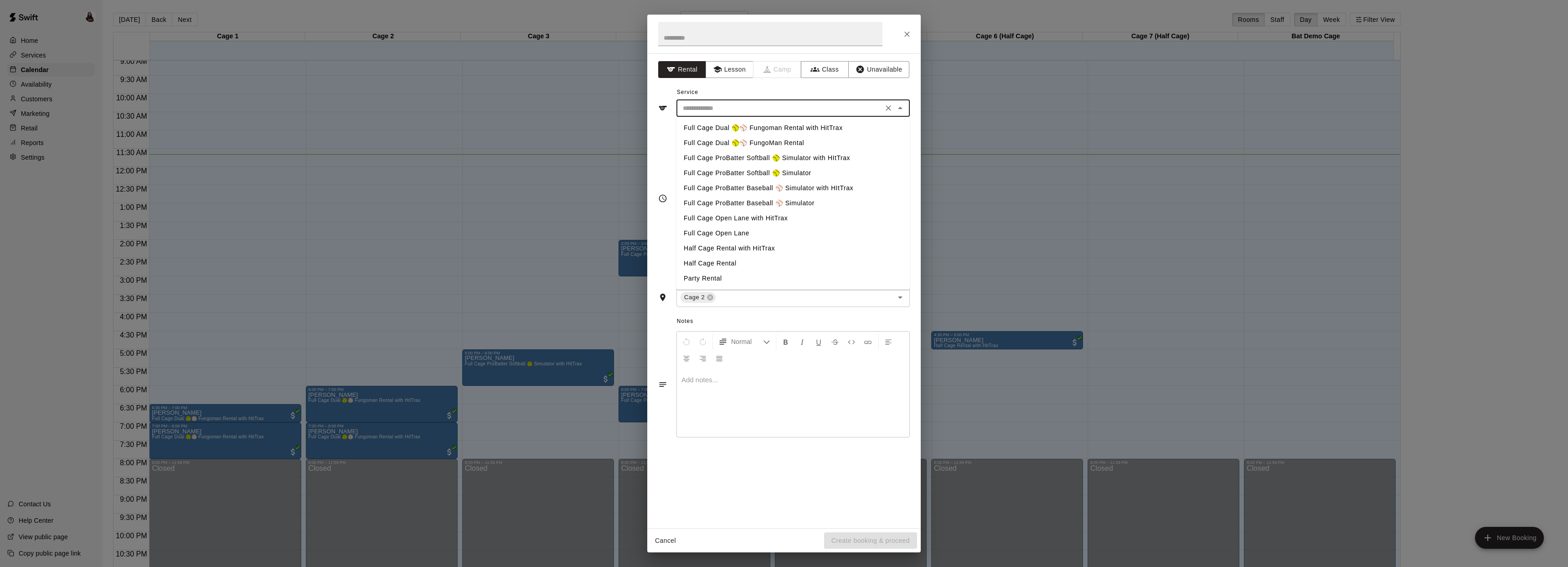
click at [741, 127] on li "Full Cage Dual 🥎⚾ Fungoman Rental with HitTrax" at bounding box center [793, 128] width 233 height 15
type input "**********"
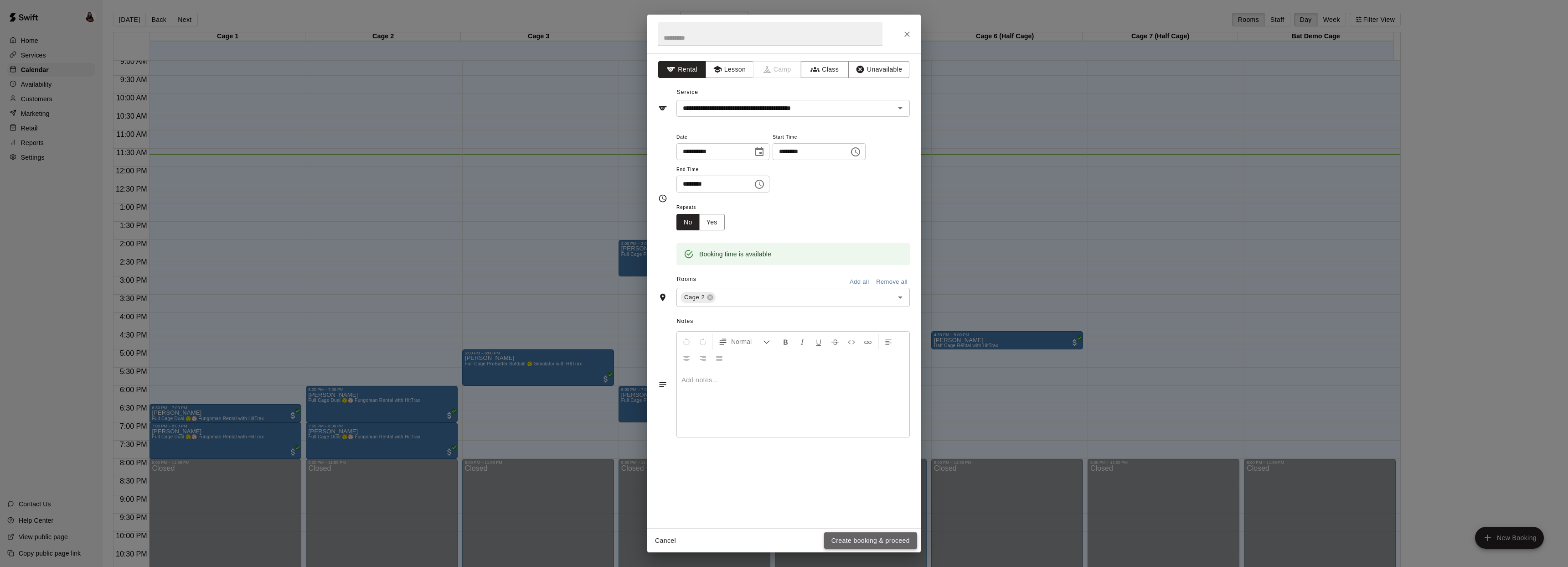
click at [869, 544] on button "Create booking & proceed" at bounding box center [870, 541] width 93 height 17
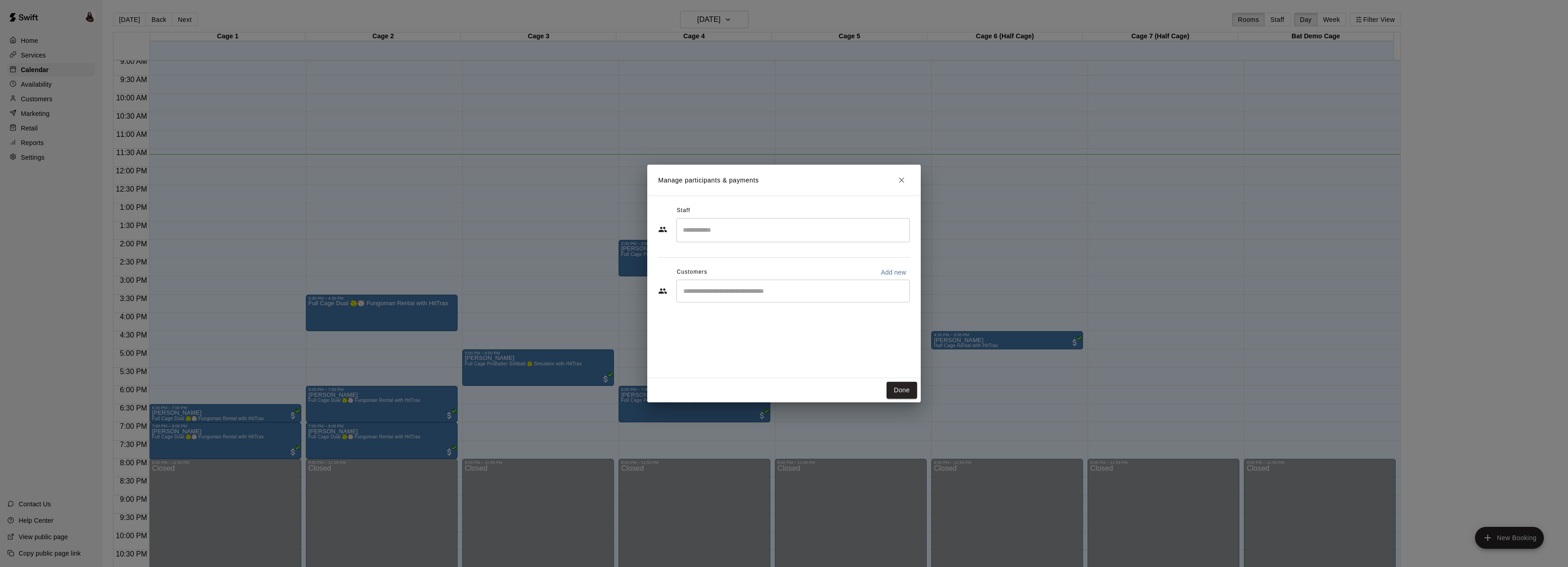
click at [720, 232] on input "Search staff" at bounding box center [793, 230] width 225 height 16
type input "*"
click at [660, 319] on div "Staff ​ Caitlyn McCarron Instructor Ashlynn Sellers Staff Grafton Stroup Staff …" at bounding box center [783, 287] width 273 height 183
click at [710, 292] on input "Start typing to search customers..." at bounding box center [793, 291] width 225 height 9
type input "*****"
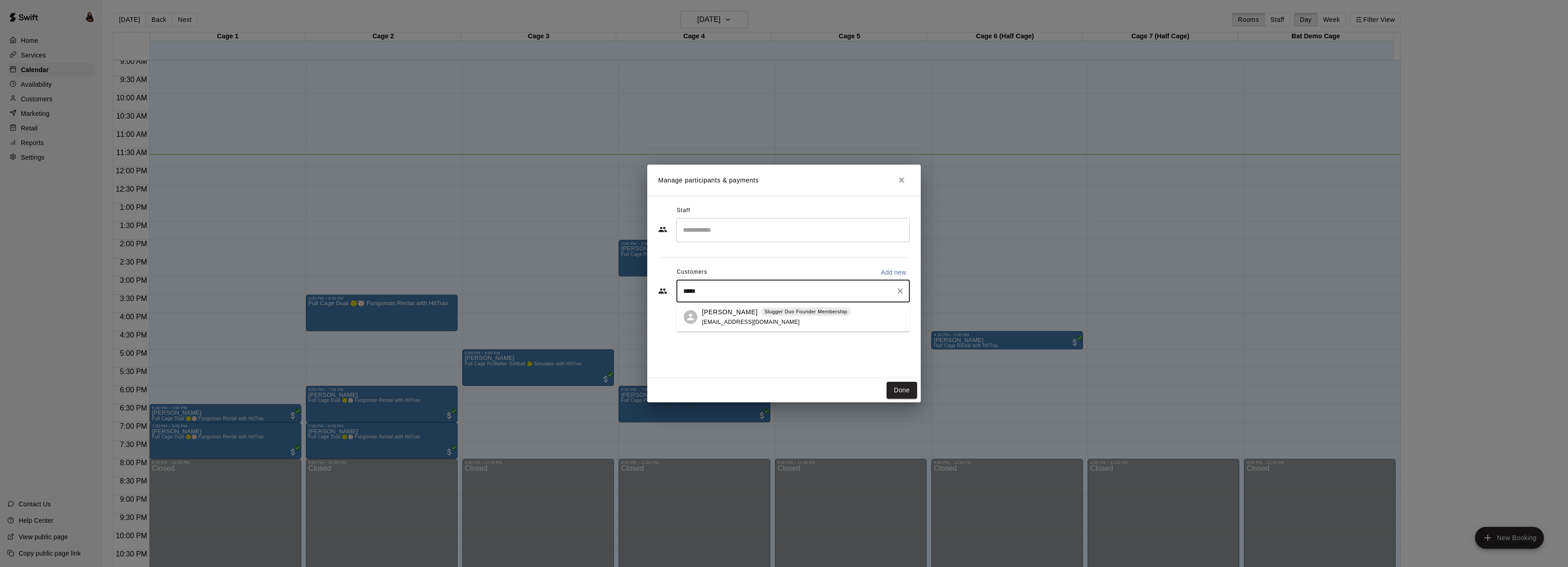
click at [719, 314] on p "Stephanie Koontz" at bounding box center [729, 312] width 55 height 10
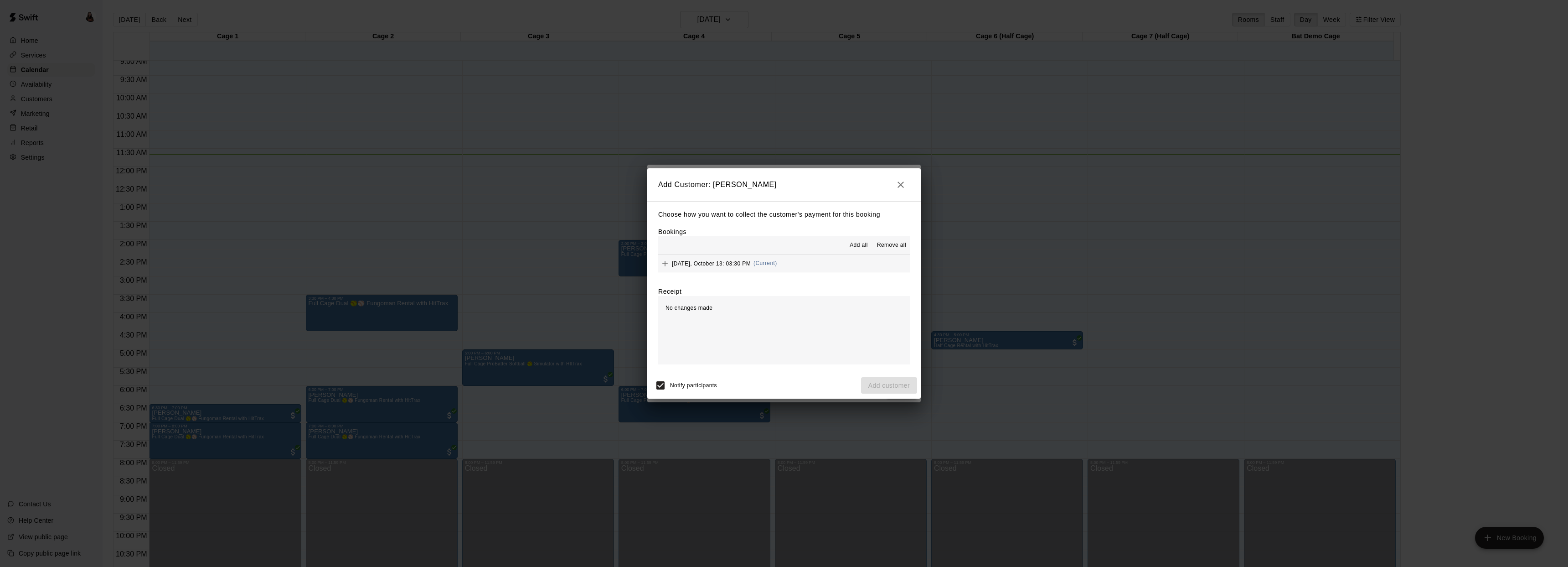
click at [733, 263] on span "Monday, October 13: 03:30 PM" at bounding box center [712, 263] width 79 height 6
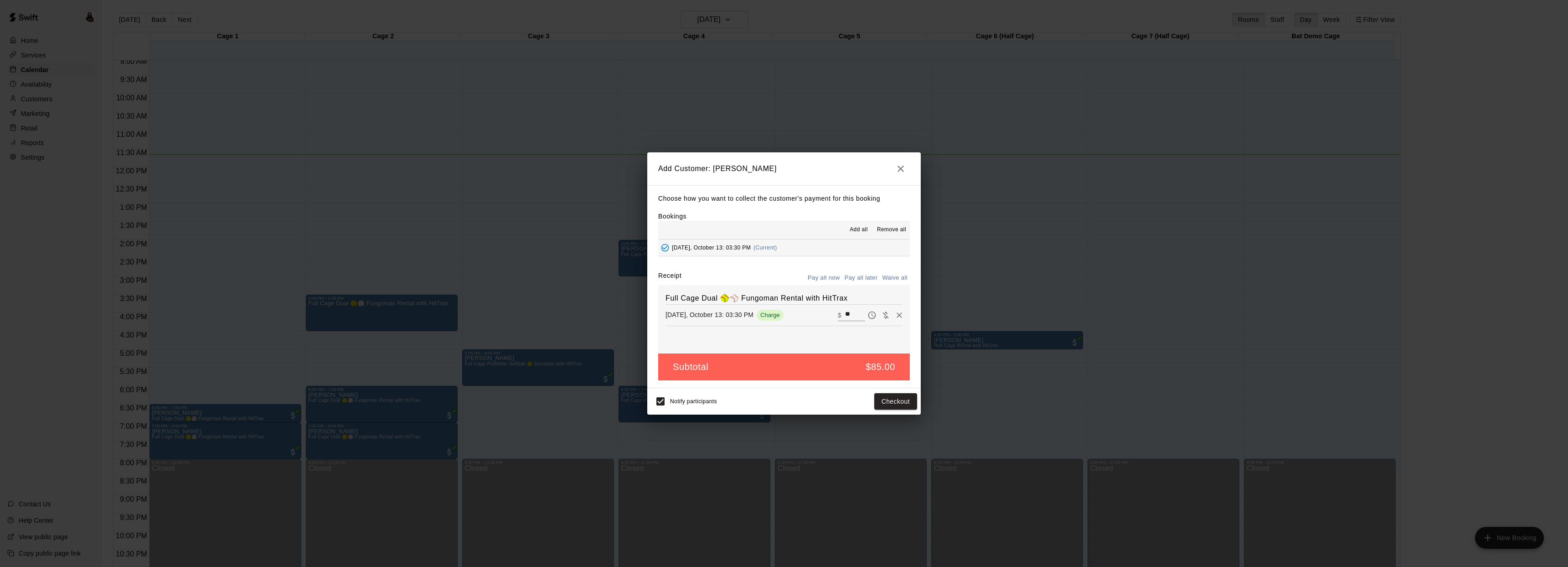
click at [896, 278] on button "Waive all" at bounding box center [894, 278] width 30 height 14
type input "*"
click at [896, 404] on button "Add customer" at bounding box center [889, 401] width 56 height 17
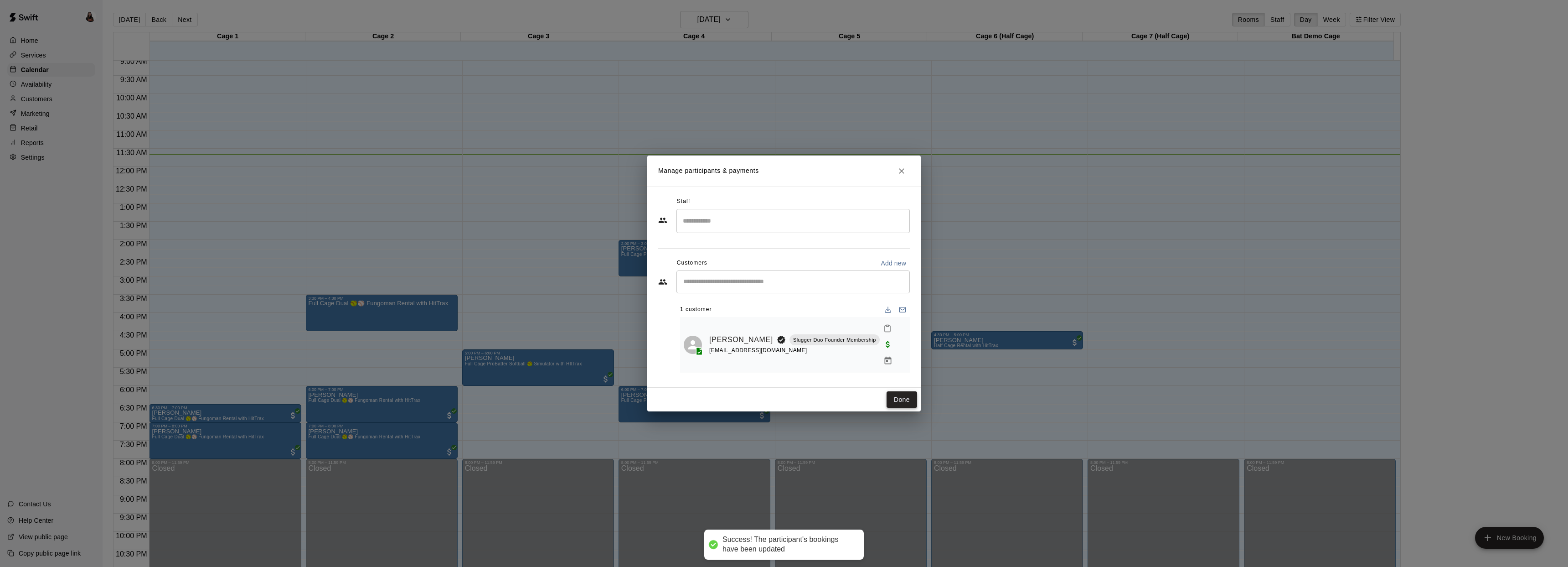
click at [894, 392] on button "Done" at bounding box center [901, 400] width 30 height 17
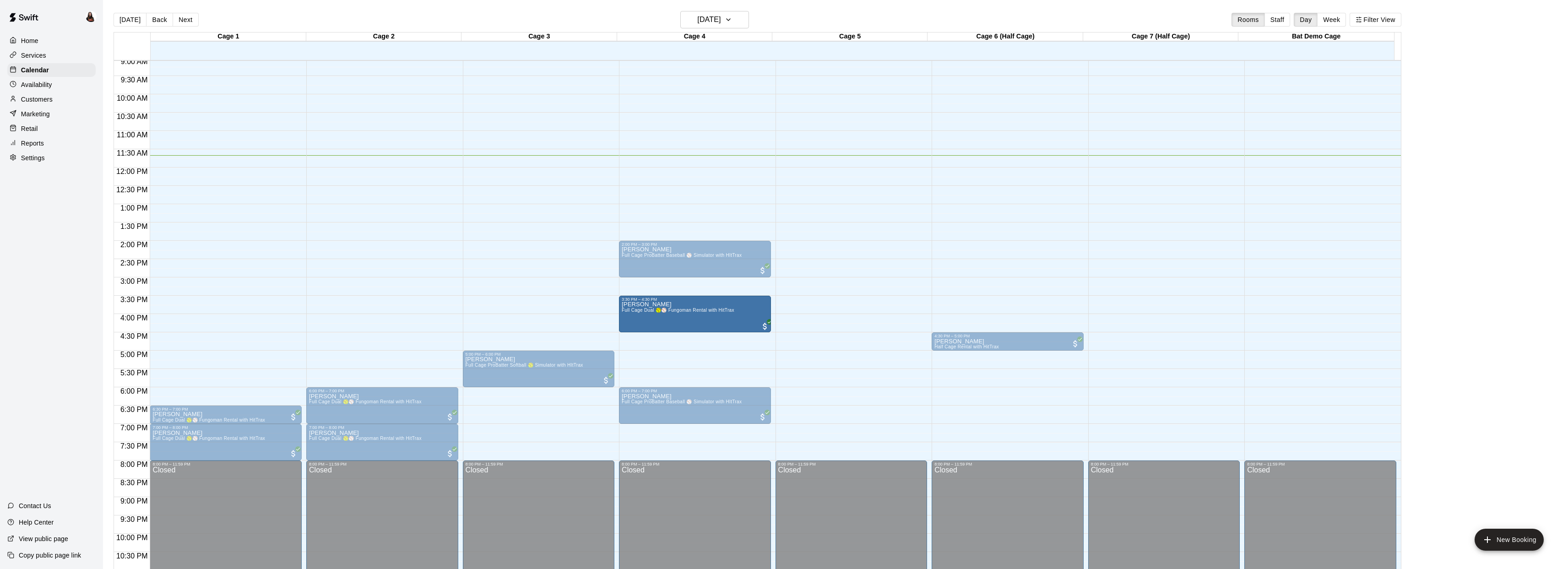
drag, startPoint x: 357, startPoint y: 310, endPoint x: 771, endPoint y: 315, distance: 414.0
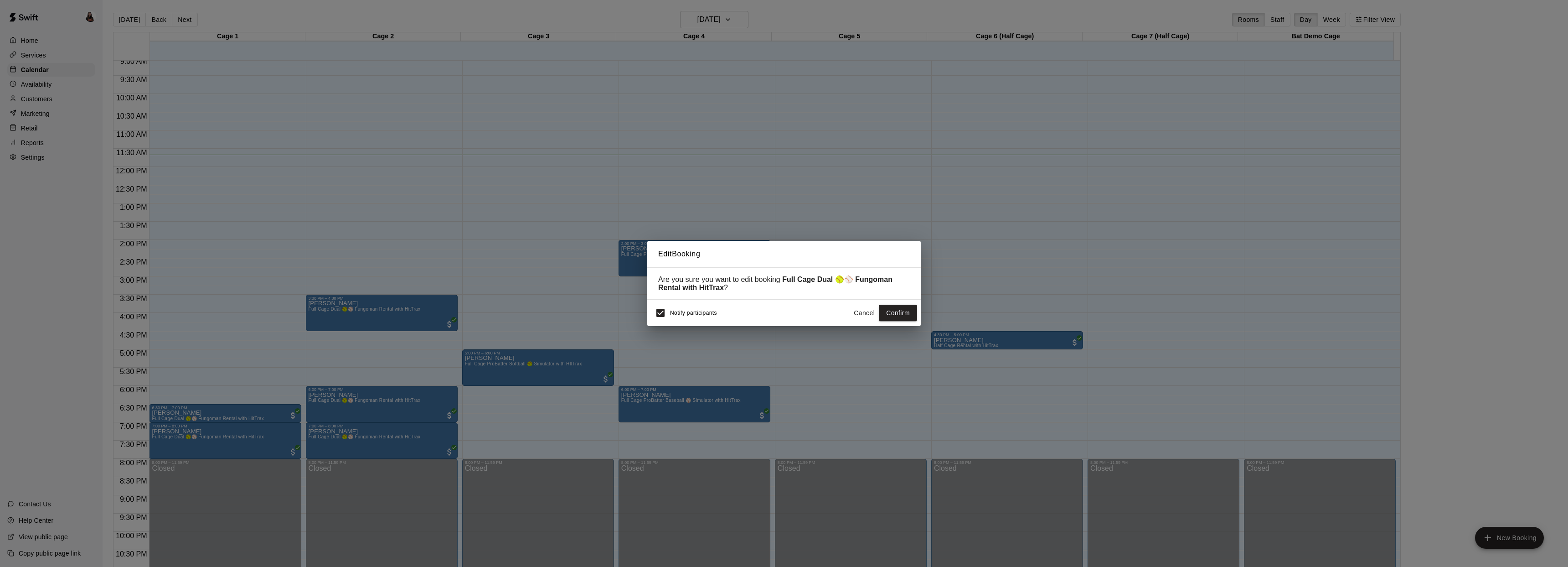
click at [908, 315] on button "Confirm" at bounding box center [898, 313] width 38 height 17
